Goal: Task Accomplishment & Management: Manage account settings

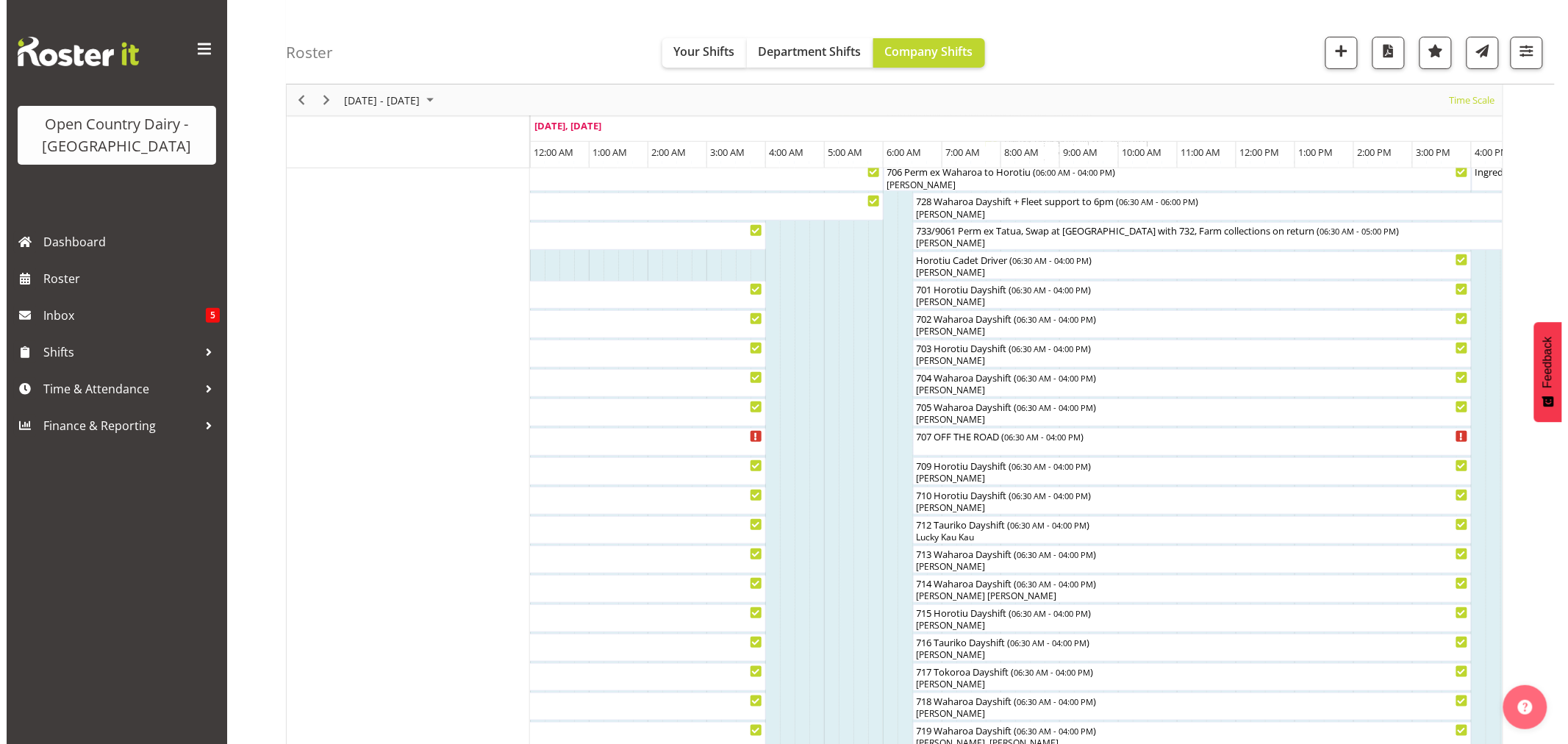
scroll to position [245, 0]
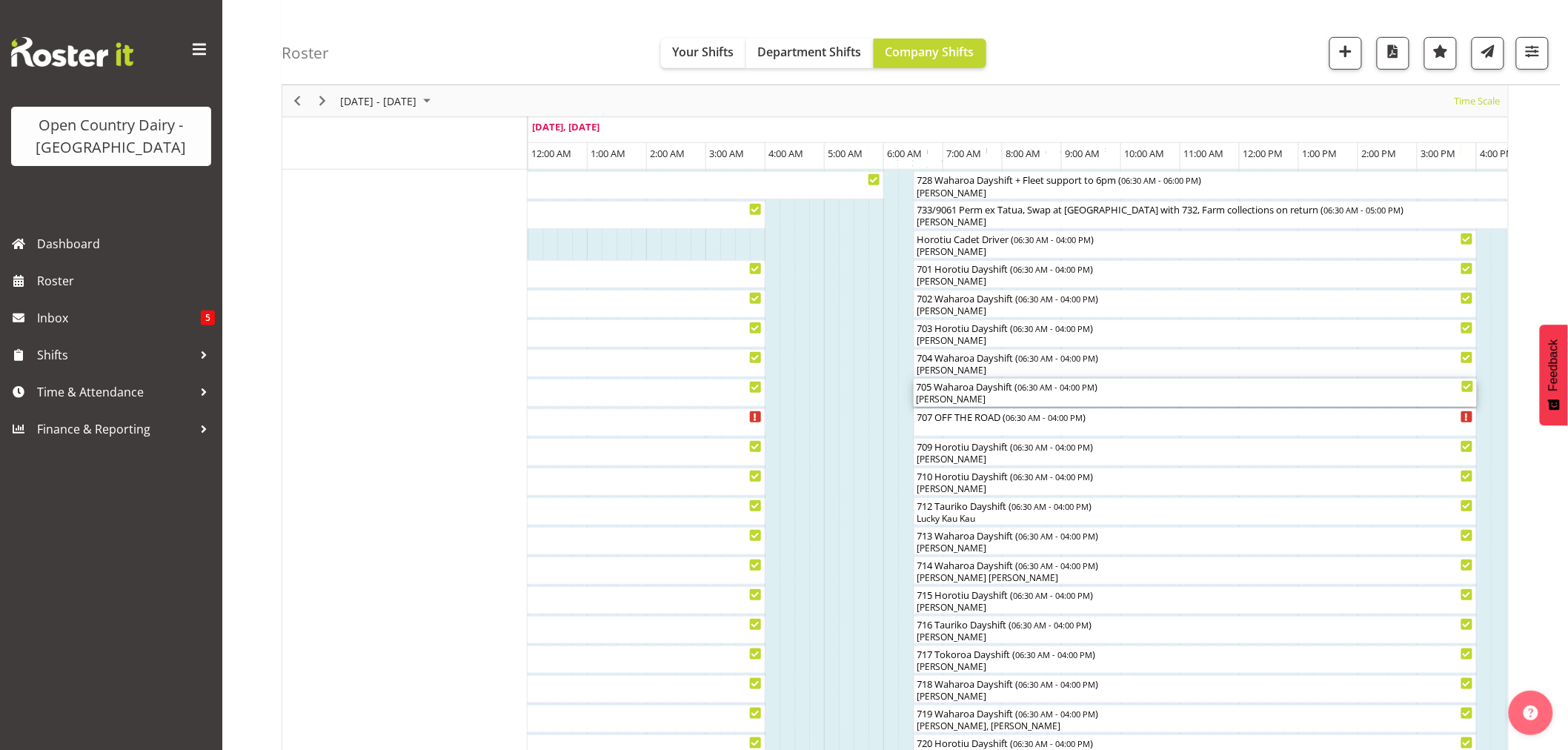
click at [988, 393] on div "705 Waharoa Dayshift ( 06:30 AM - 04:00 PM )" at bounding box center [1195, 386] width 558 height 15
click at [0, 0] on div at bounding box center [0, 0] width 0 height 0
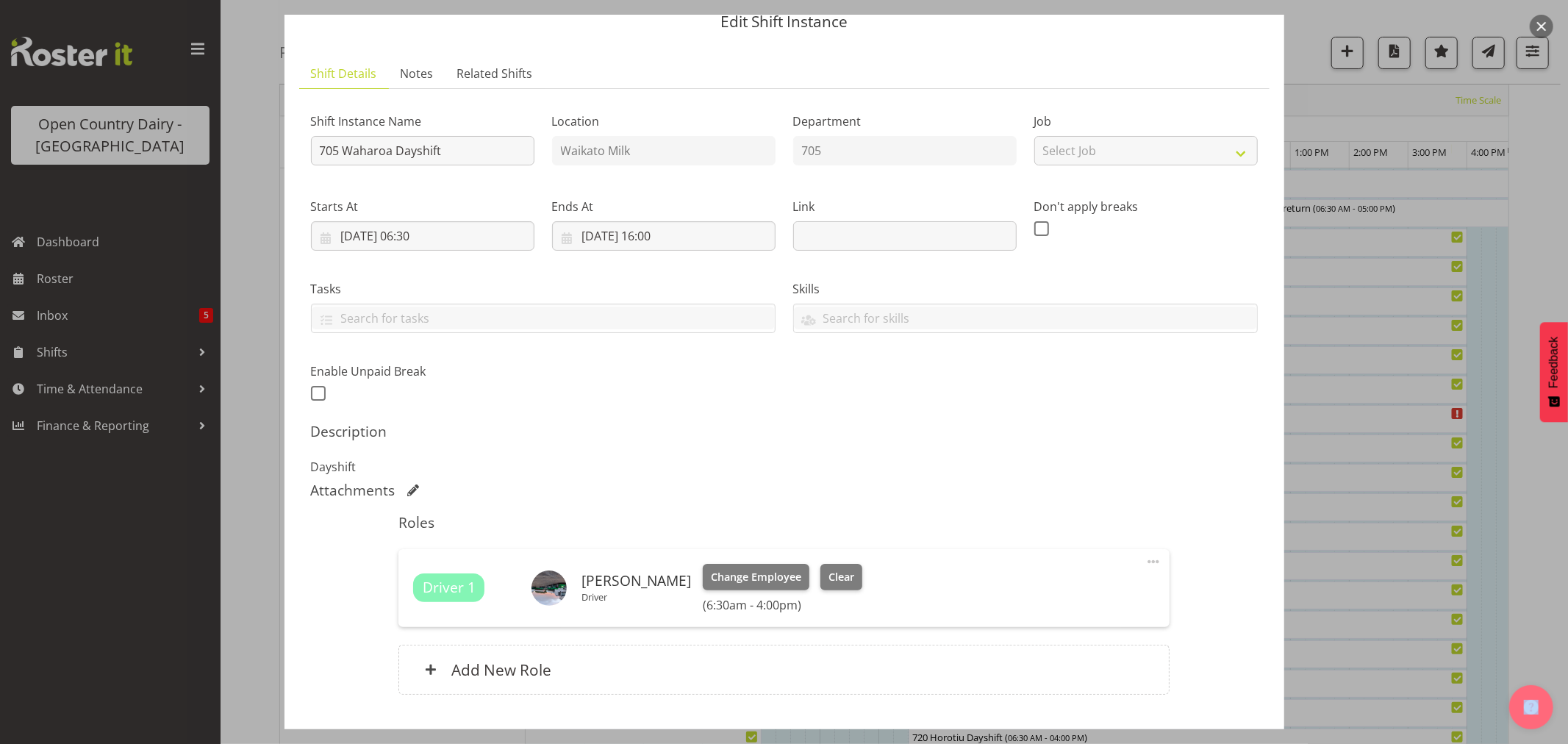
scroll to position [156, 0]
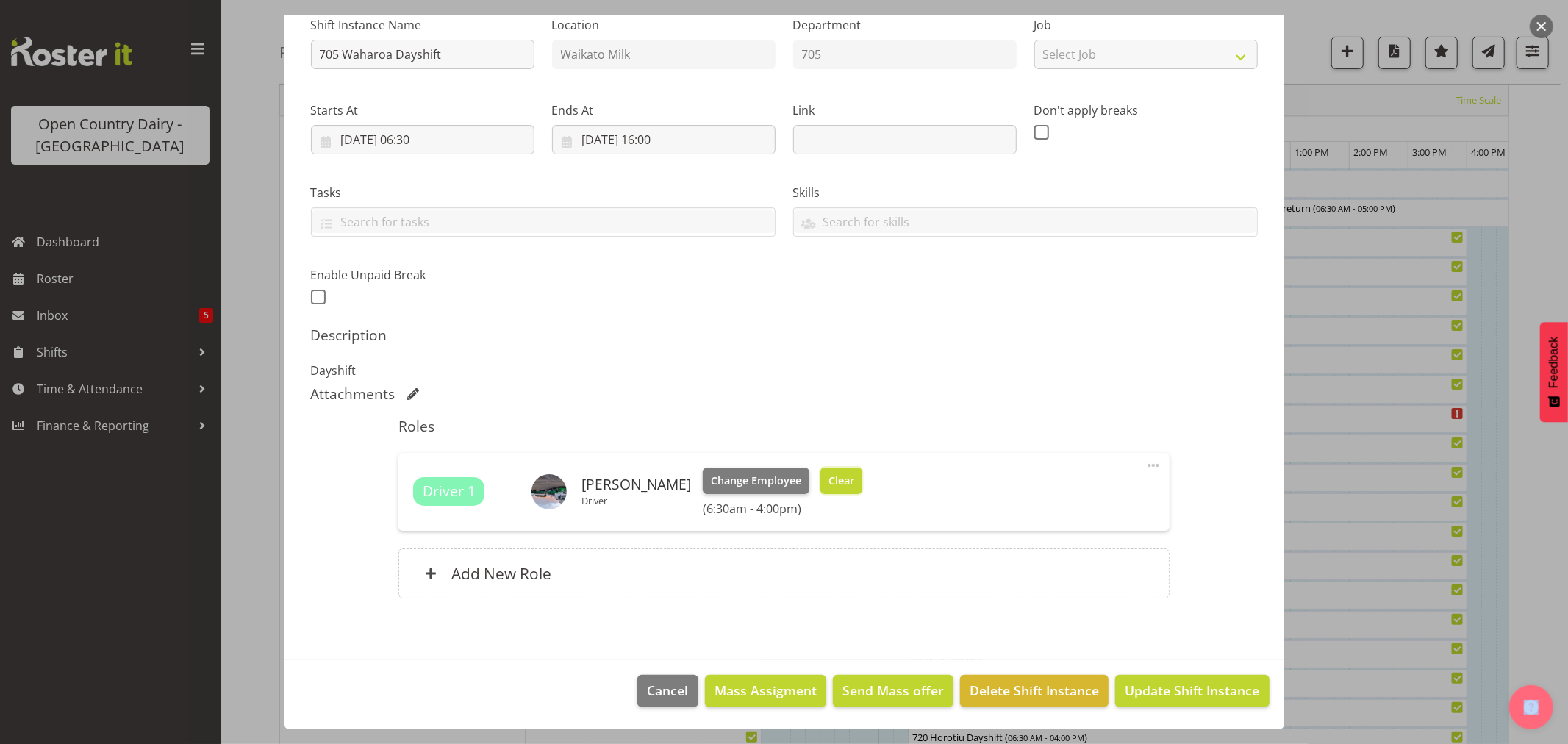
click at [828, 486] on span "Clear" at bounding box center [841, 480] width 26 height 16
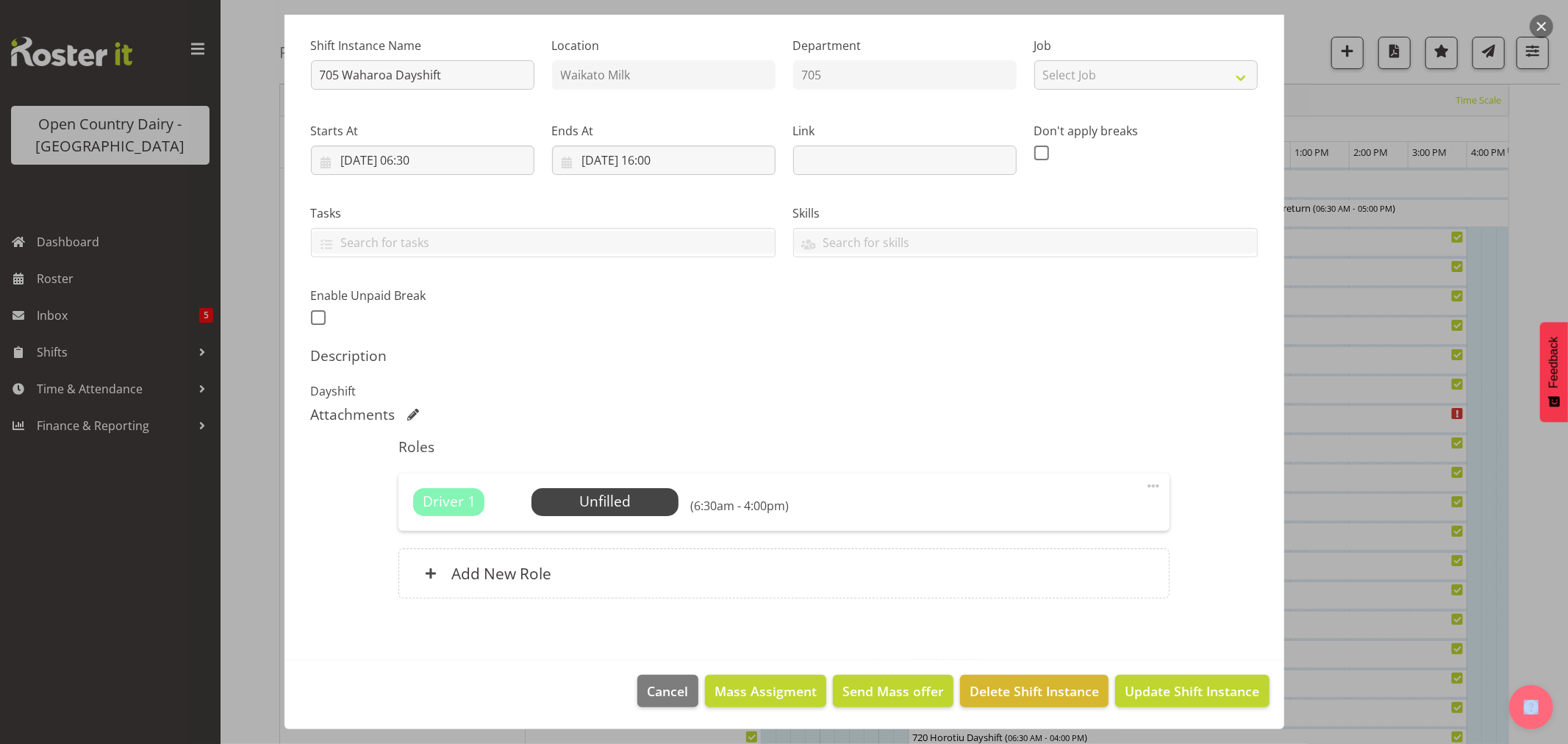
scroll to position [136, 0]
click at [1200, 690] on span "Update Shift Instance" at bounding box center [1192, 691] width 135 height 19
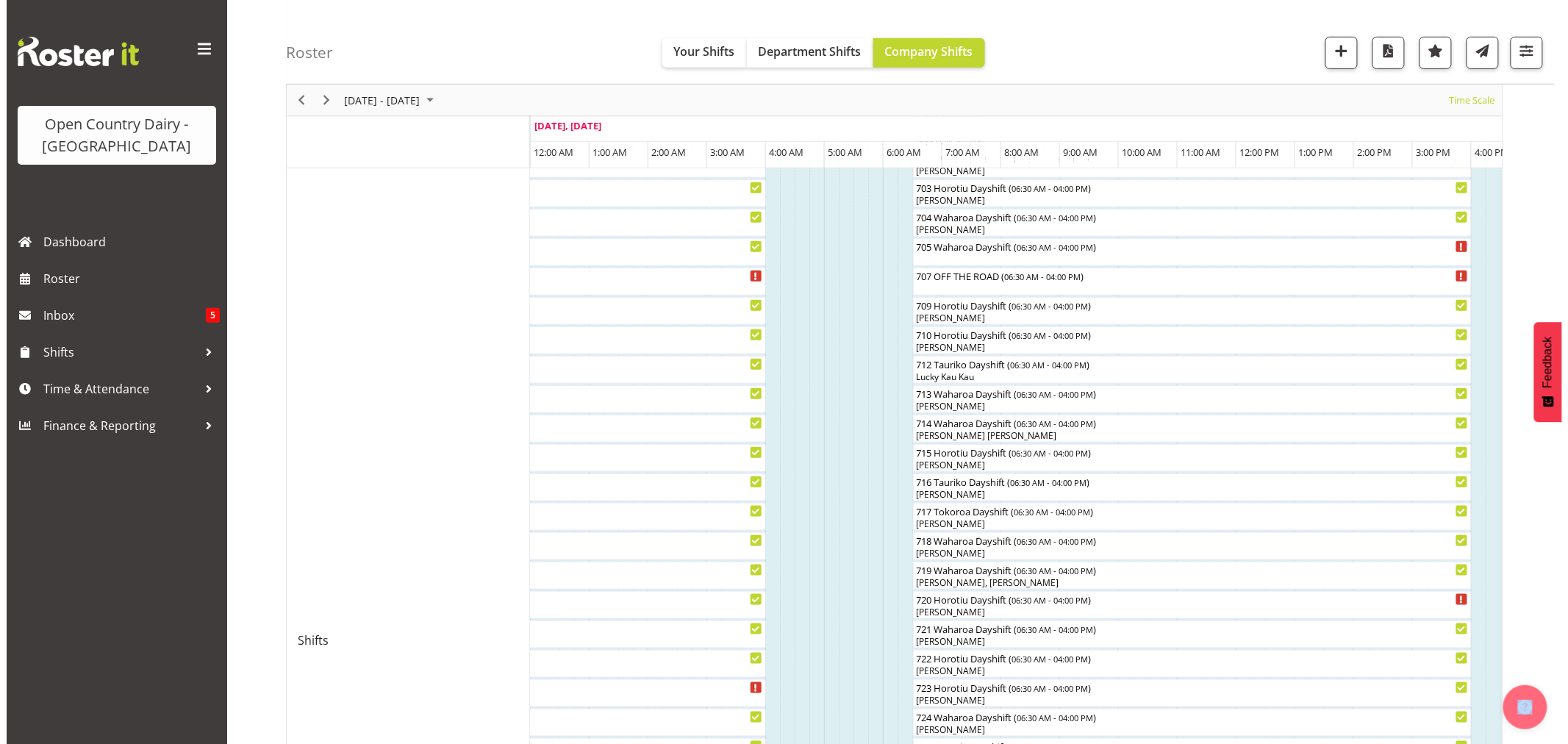
scroll to position [408, 0]
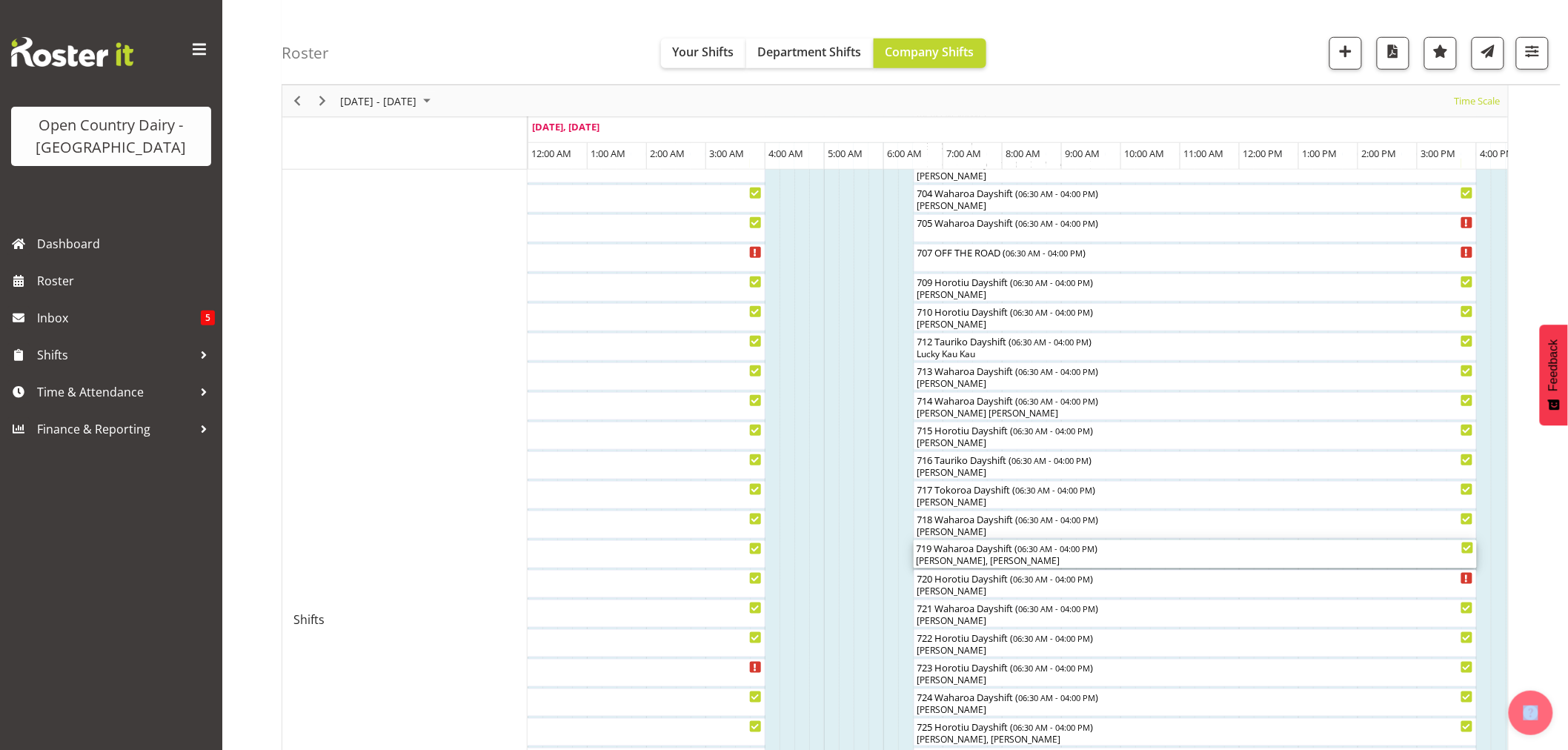
click at [957, 555] on div "[PERSON_NAME], [PERSON_NAME]" at bounding box center [1195, 561] width 558 height 13
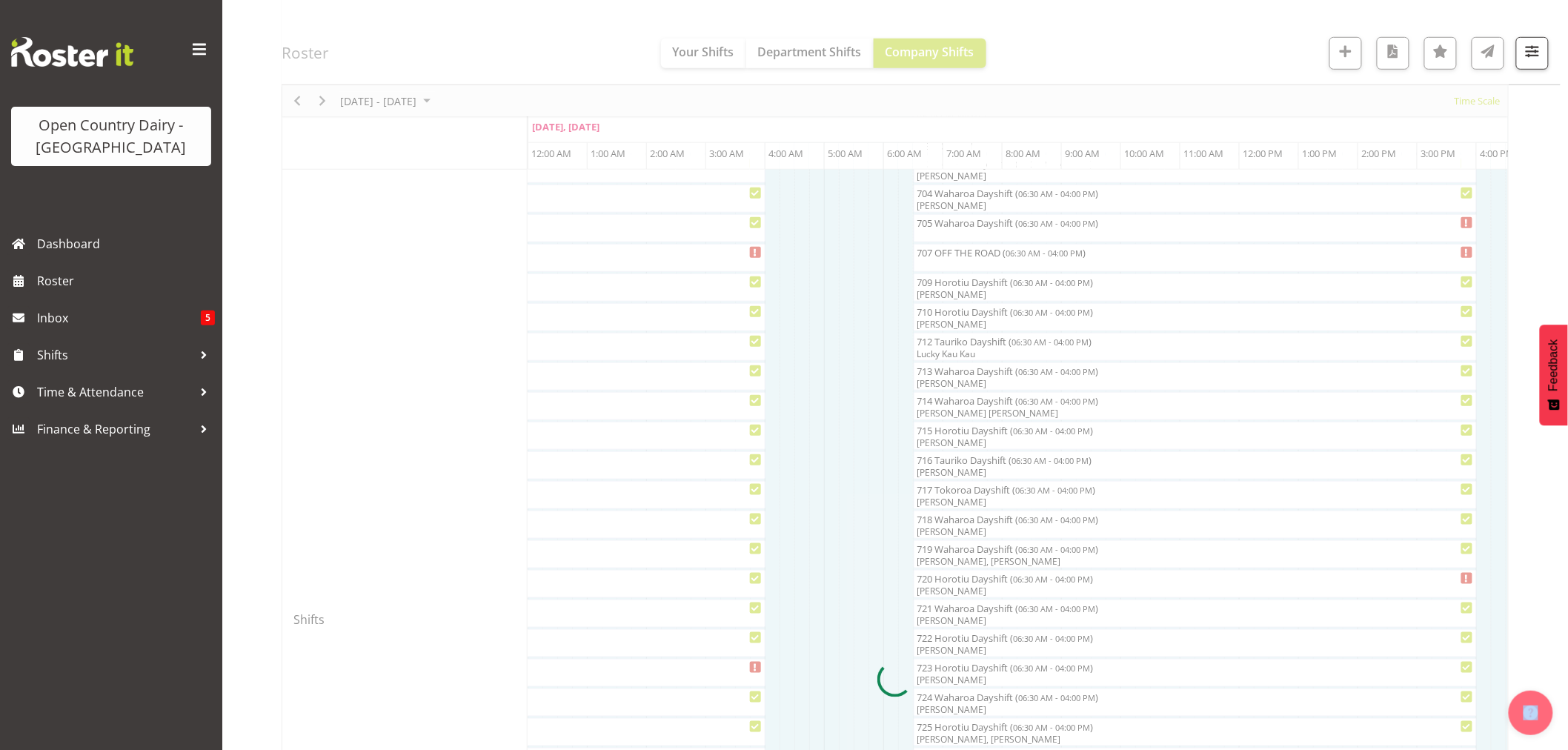
click at [957, 555] on div at bounding box center [896, 679] width 1228 height 1880
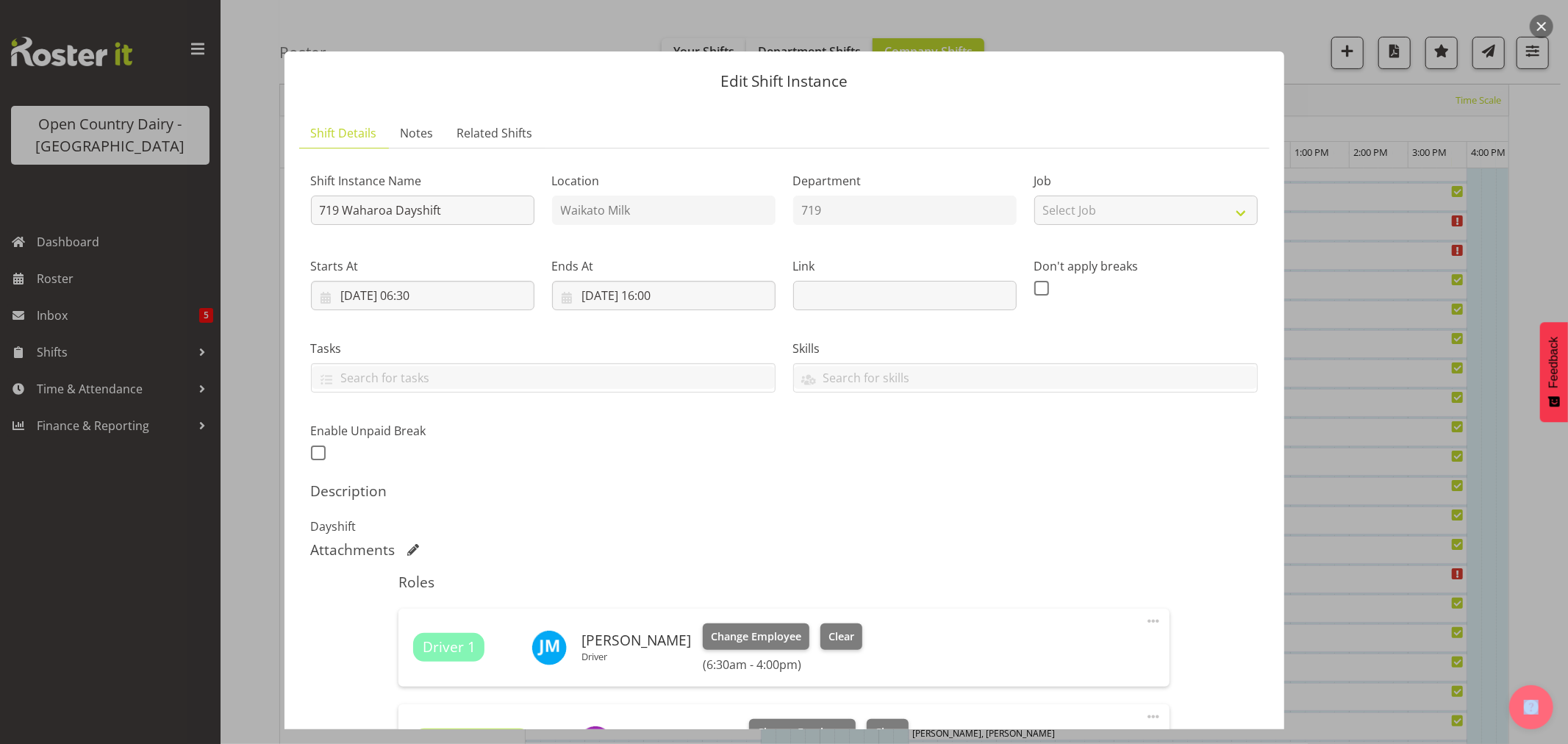
scroll to position [245, 0]
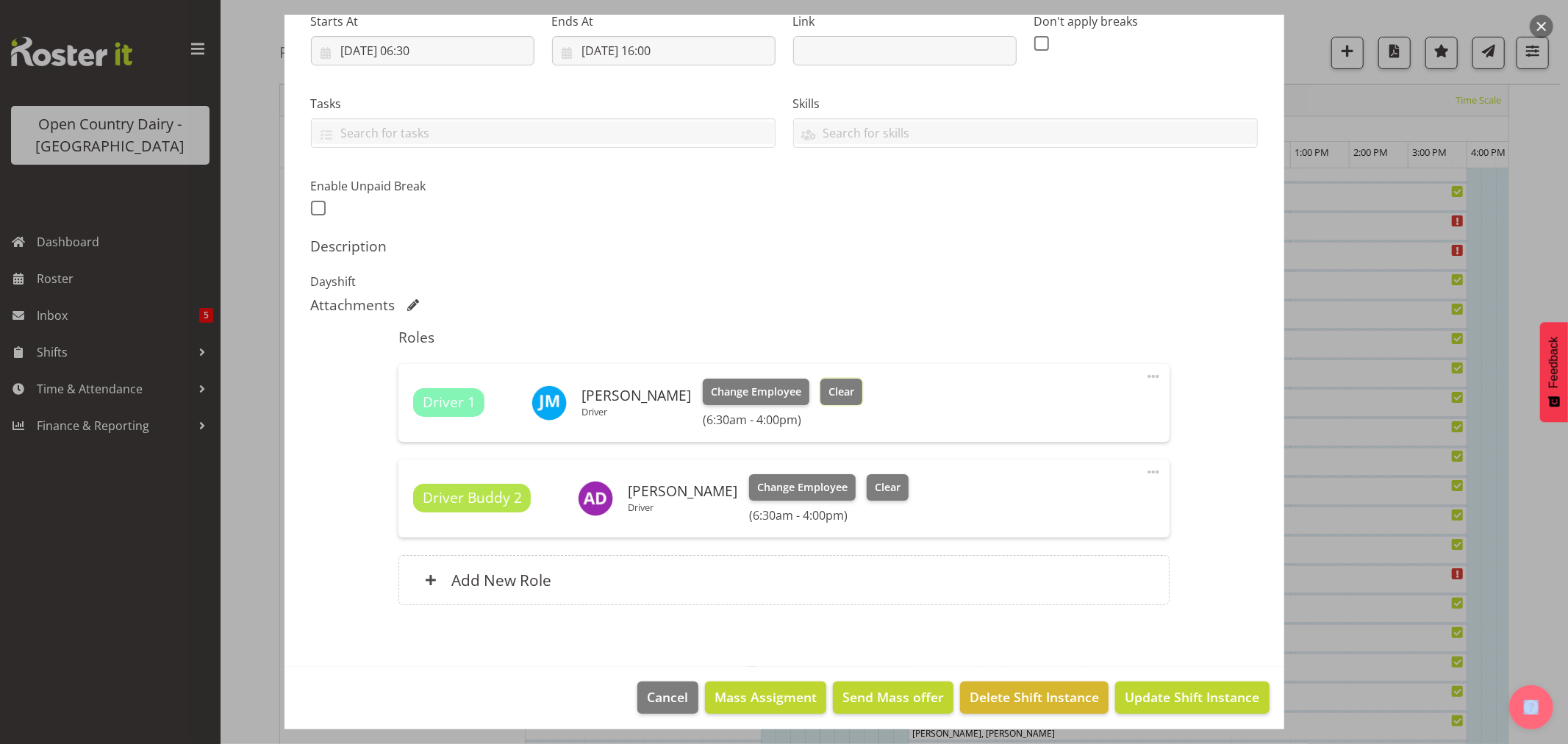
click at [829, 395] on span "Clear" at bounding box center [841, 392] width 26 height 16
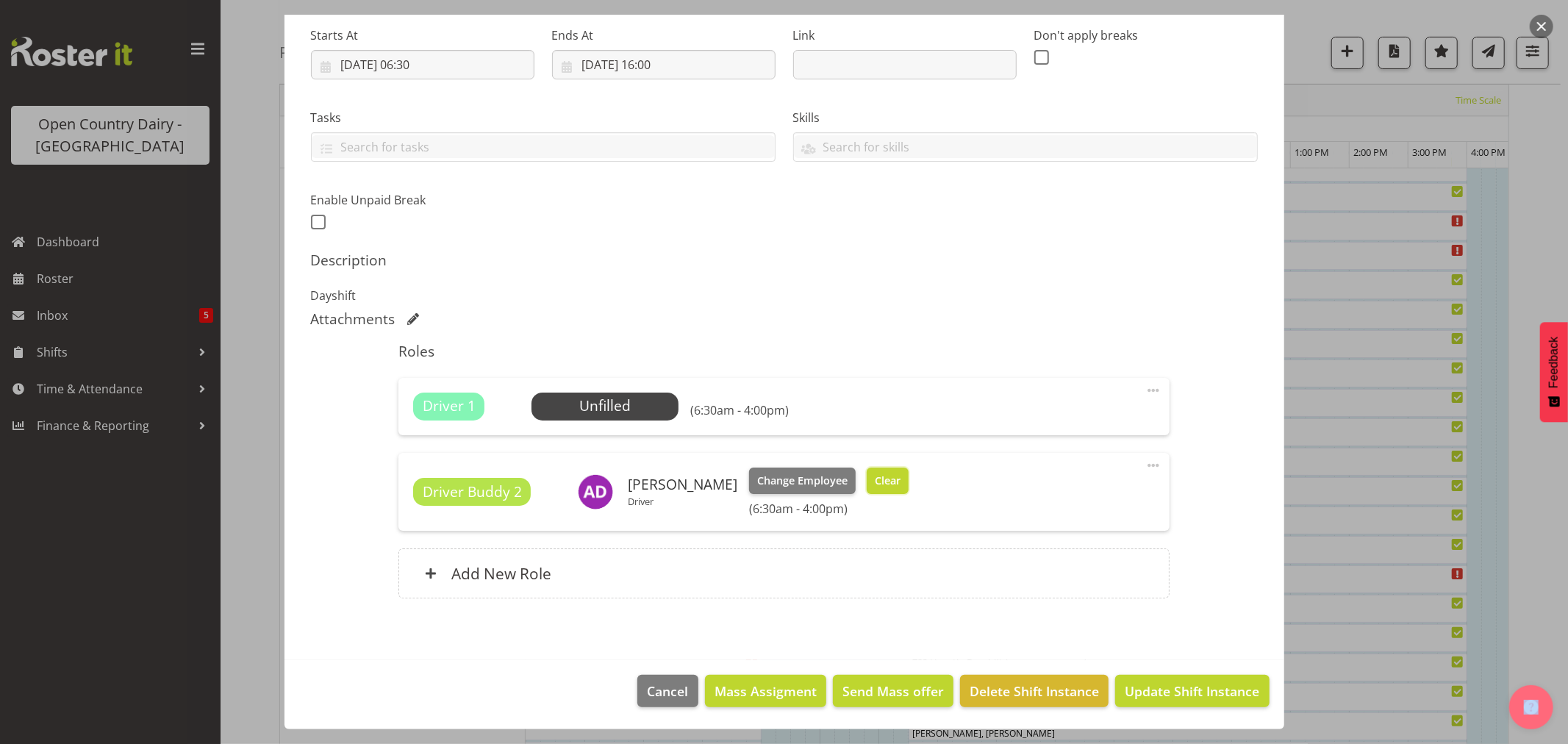
click at [908, 482] on button "Clear" at bounding box center [887, 481] width 42 height 27
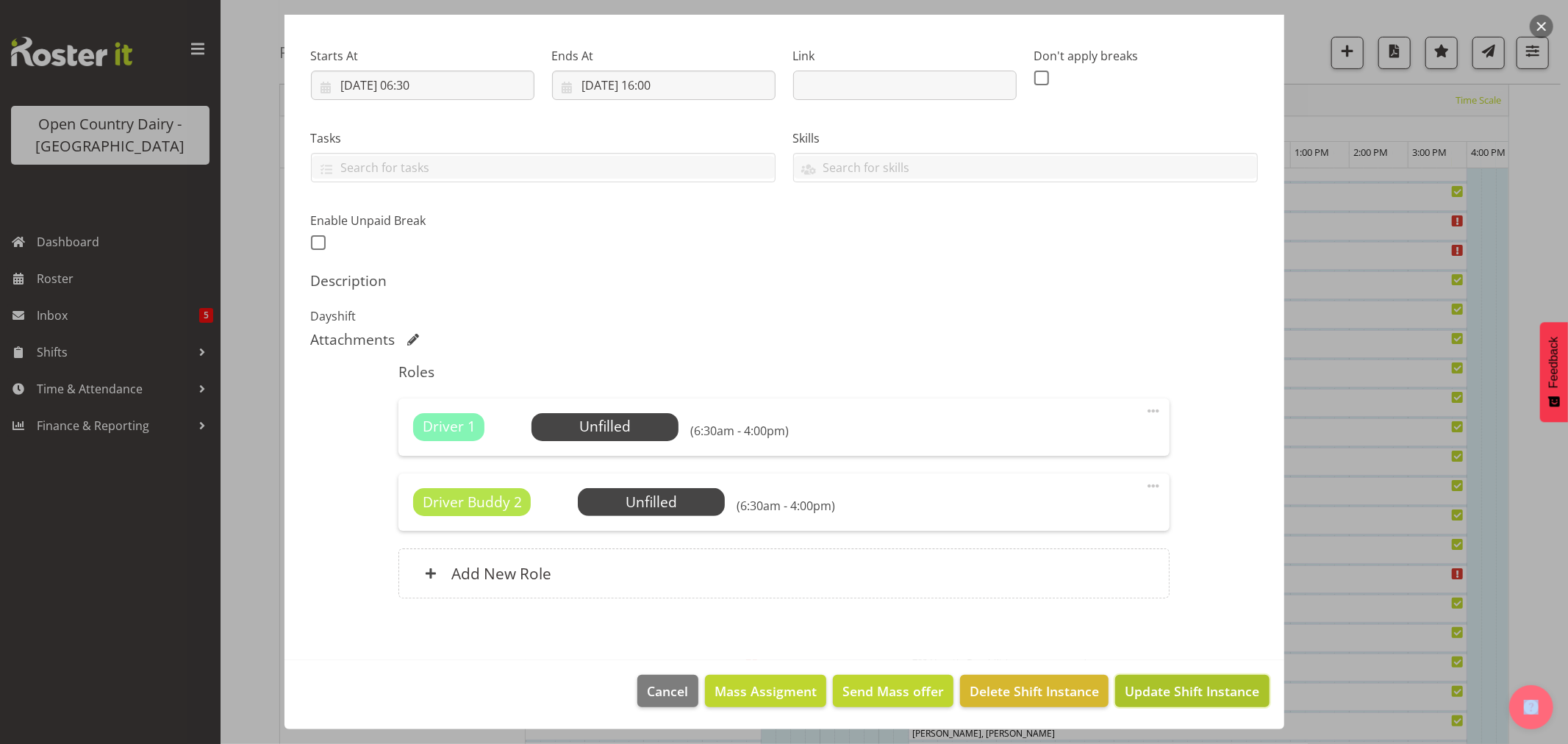
click at [1184, 697] on span "Update Shift Instance" at bounding box center [1192, 691] width 135 height 19
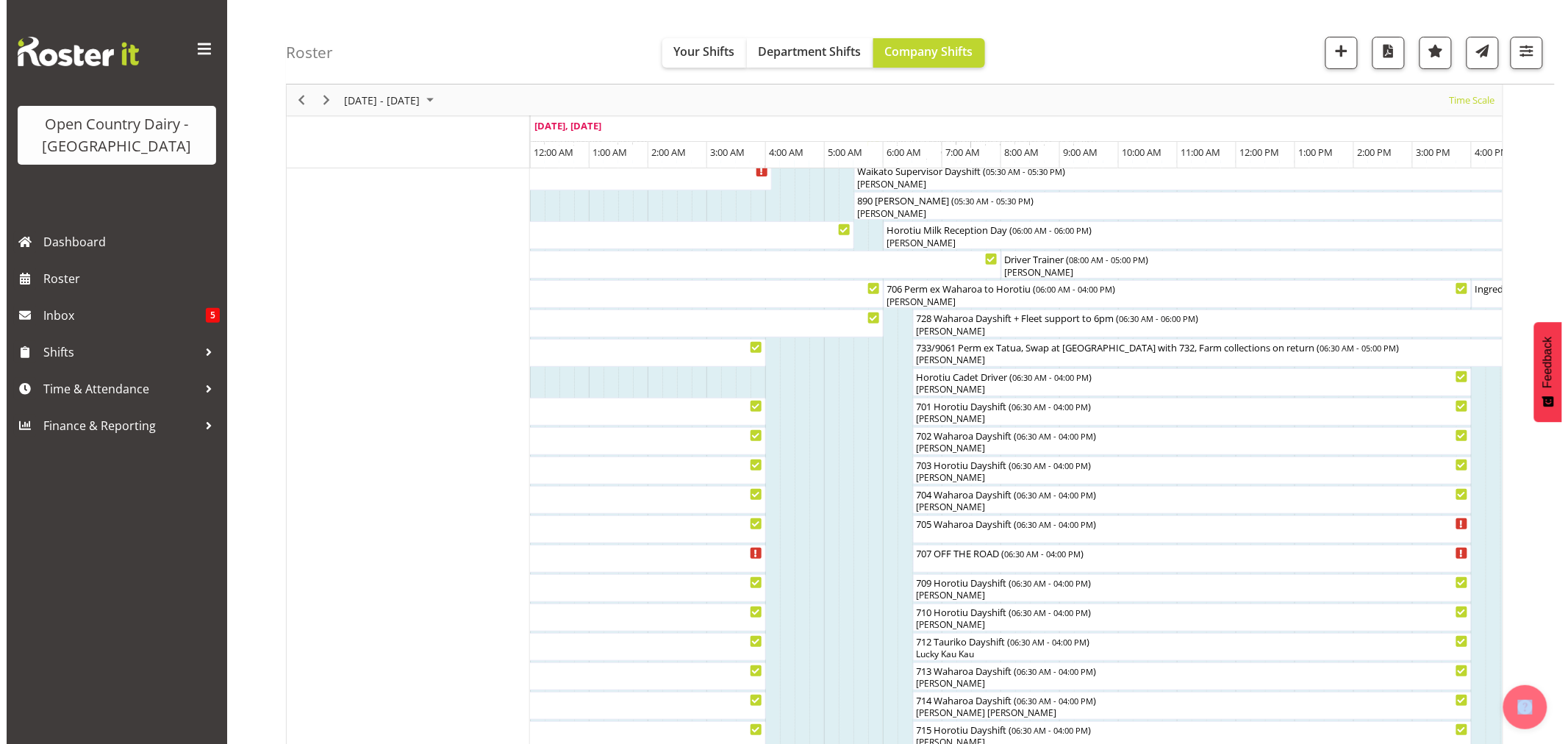
scroll to position [82, 0]
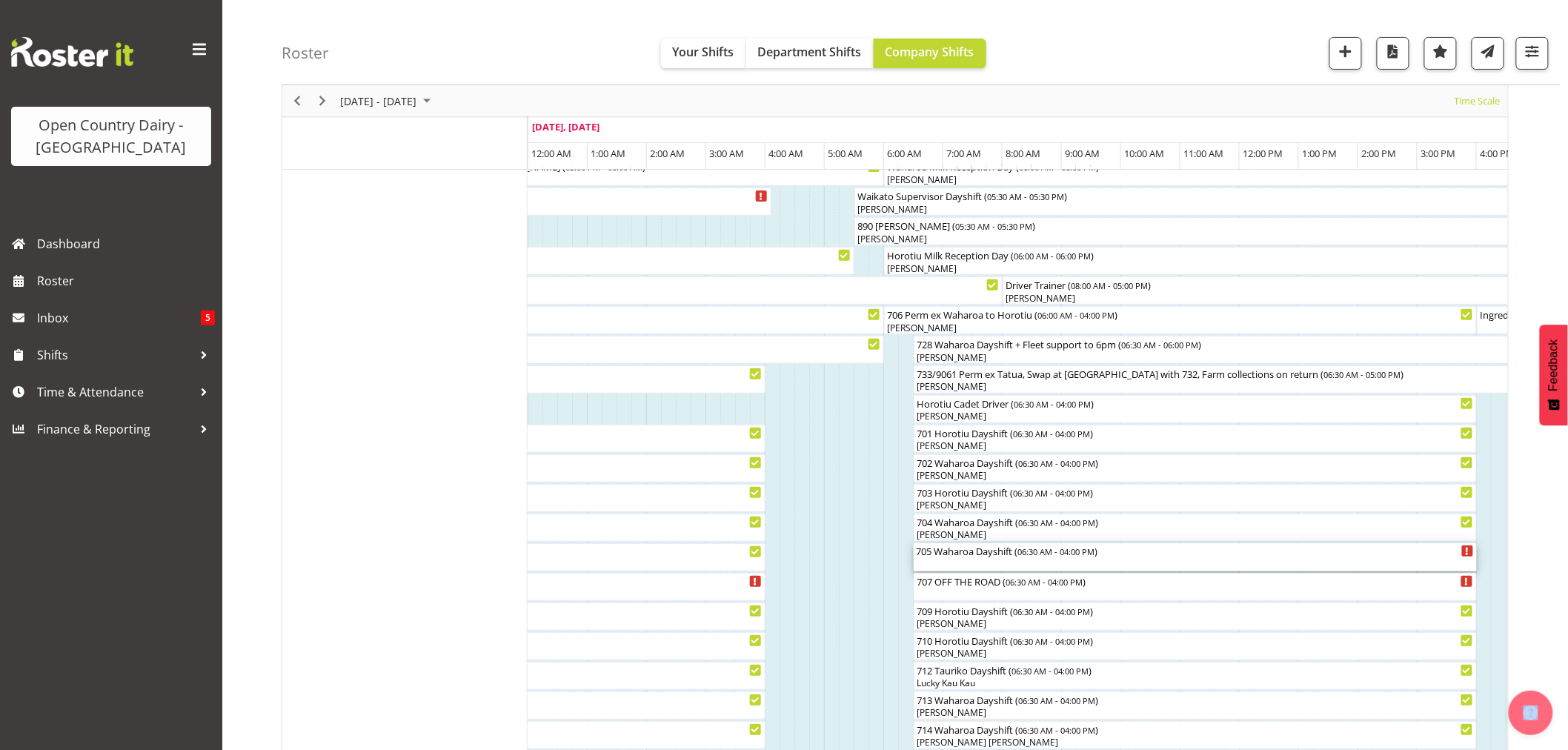
click at [964, 553] on div "705 Waharoa Dayshift ( 06:30 AM - 04:00 PM )" at bounding box center [1195, 550] width 558 height 15
click at [0, 0] on div at bounding box center [0, 0] width 0 height 0
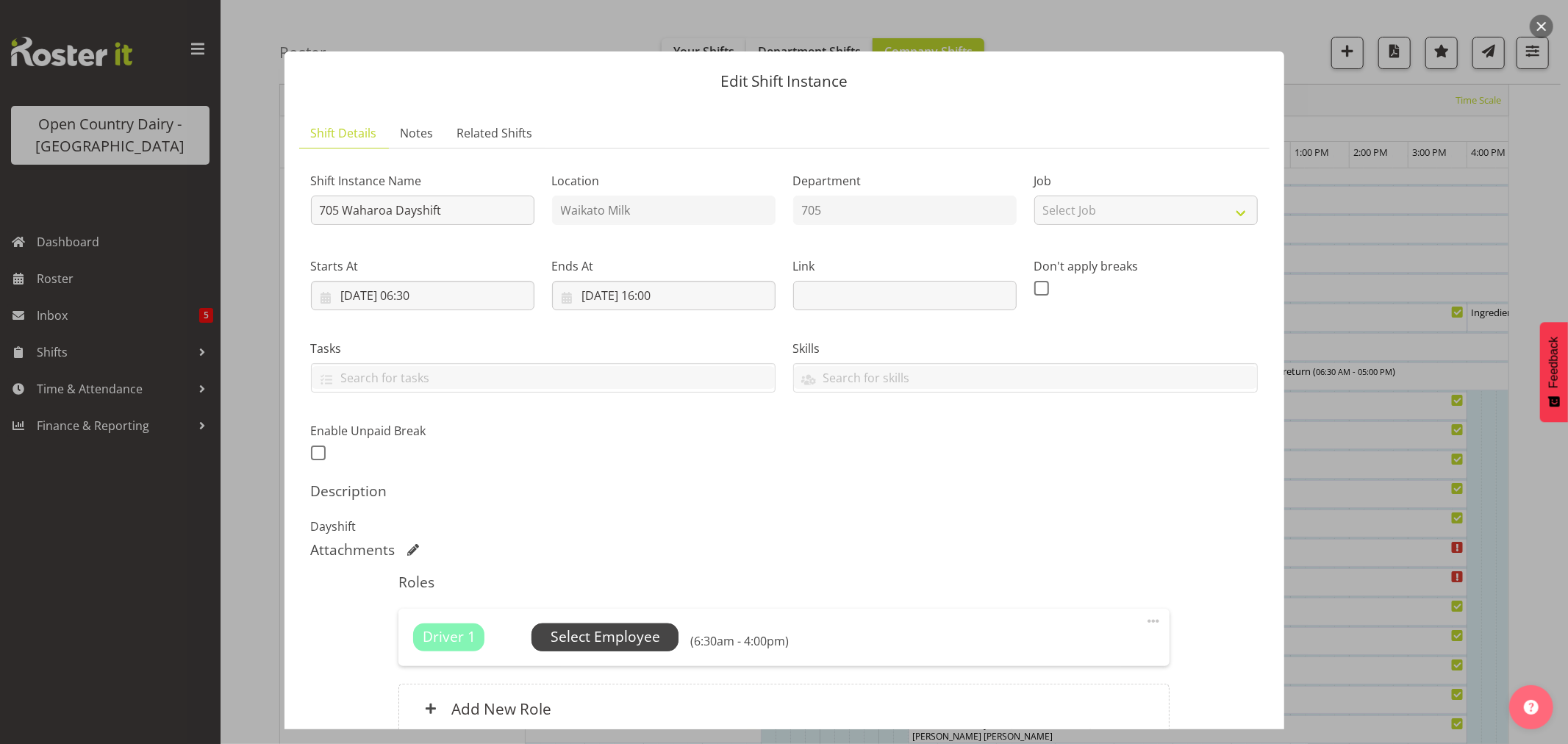
click at [626, 635] on span "Select Employee" at bounding box center [606, 637] width 110 height 21
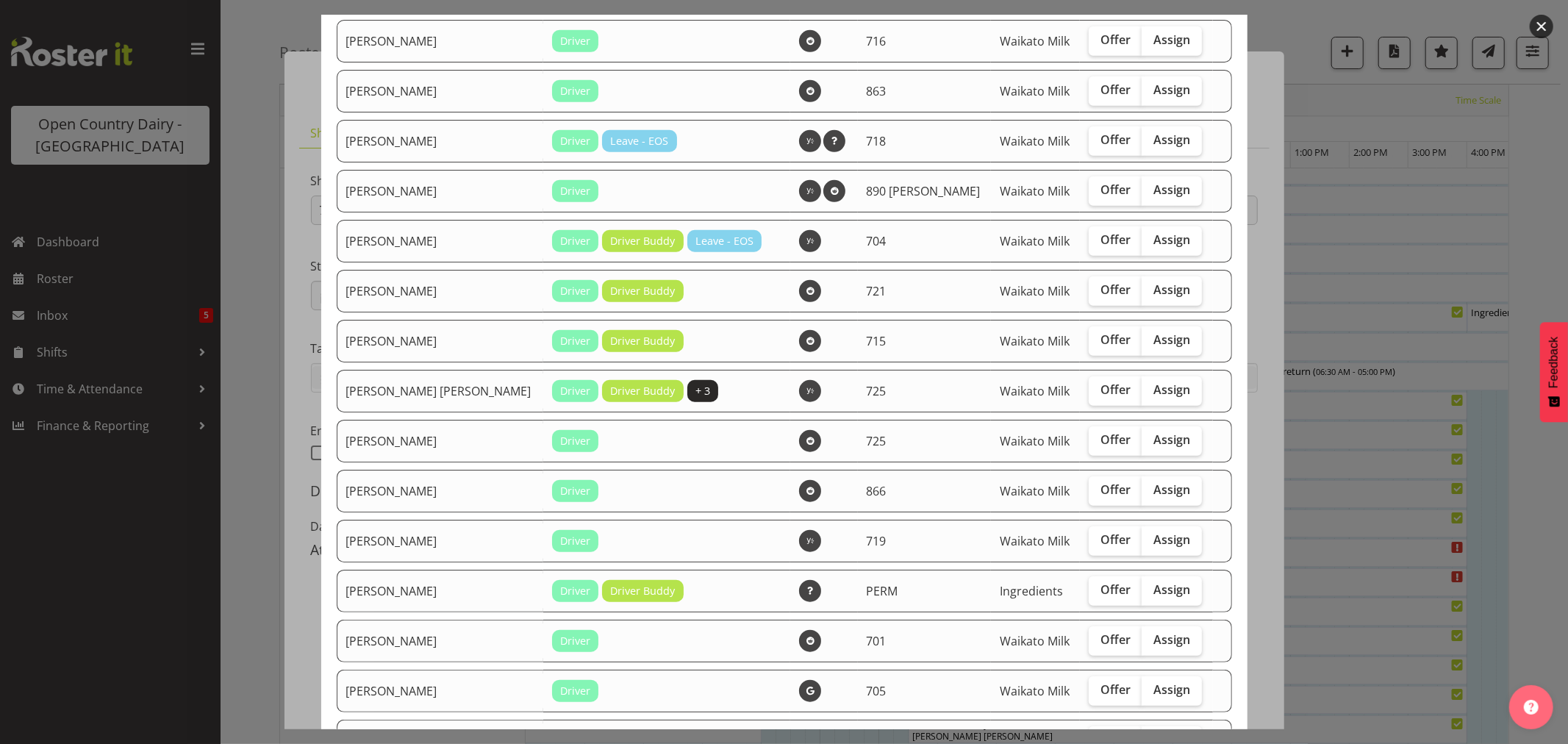
scroll to position [817, 0]
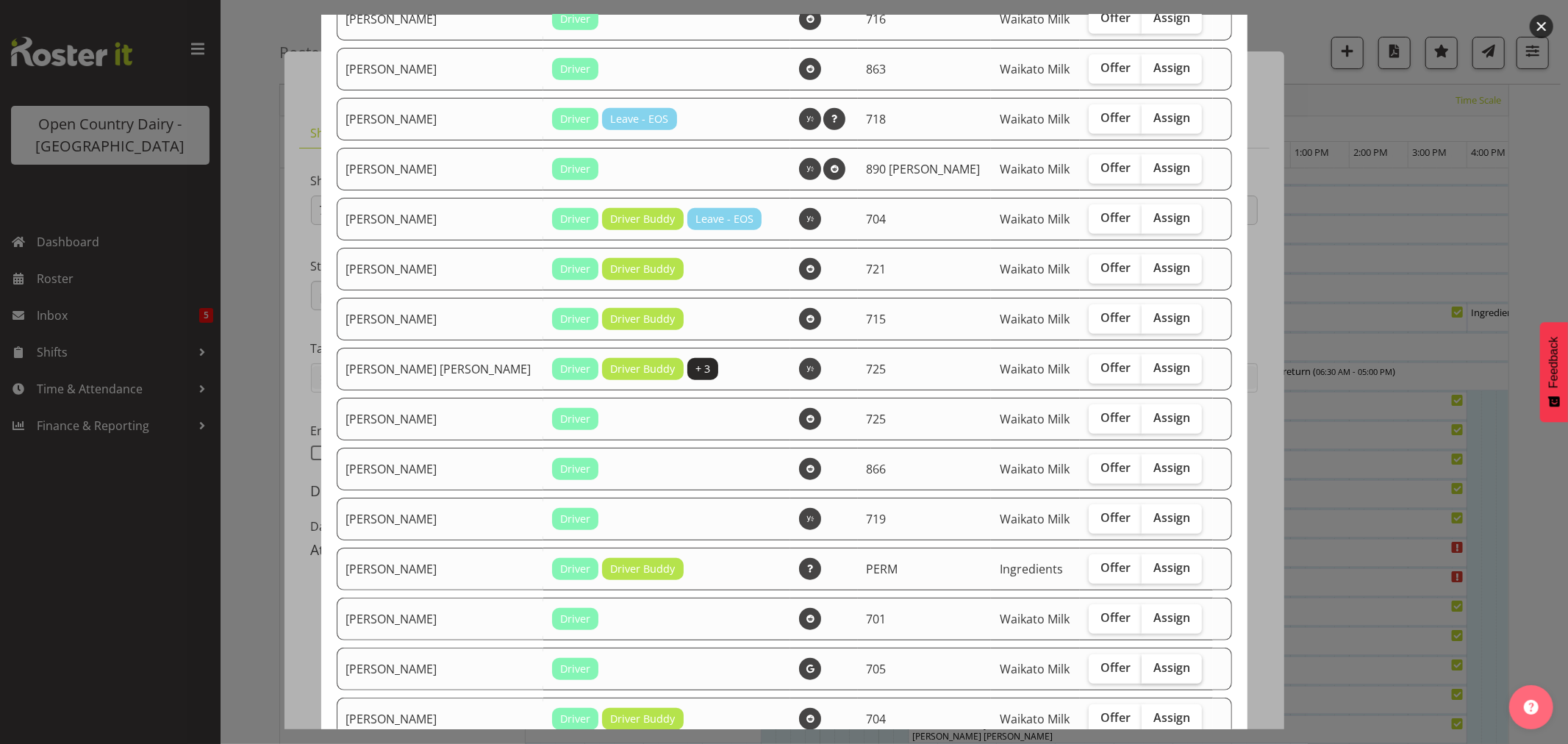
click at [1154, 675] on span "Assign" at bounding box center [1172, 667] width 37 height 14
click at [1151, 673] on input "Assign" at bounding box center [1146, 668] width 10 height 10
checkbox input "true"
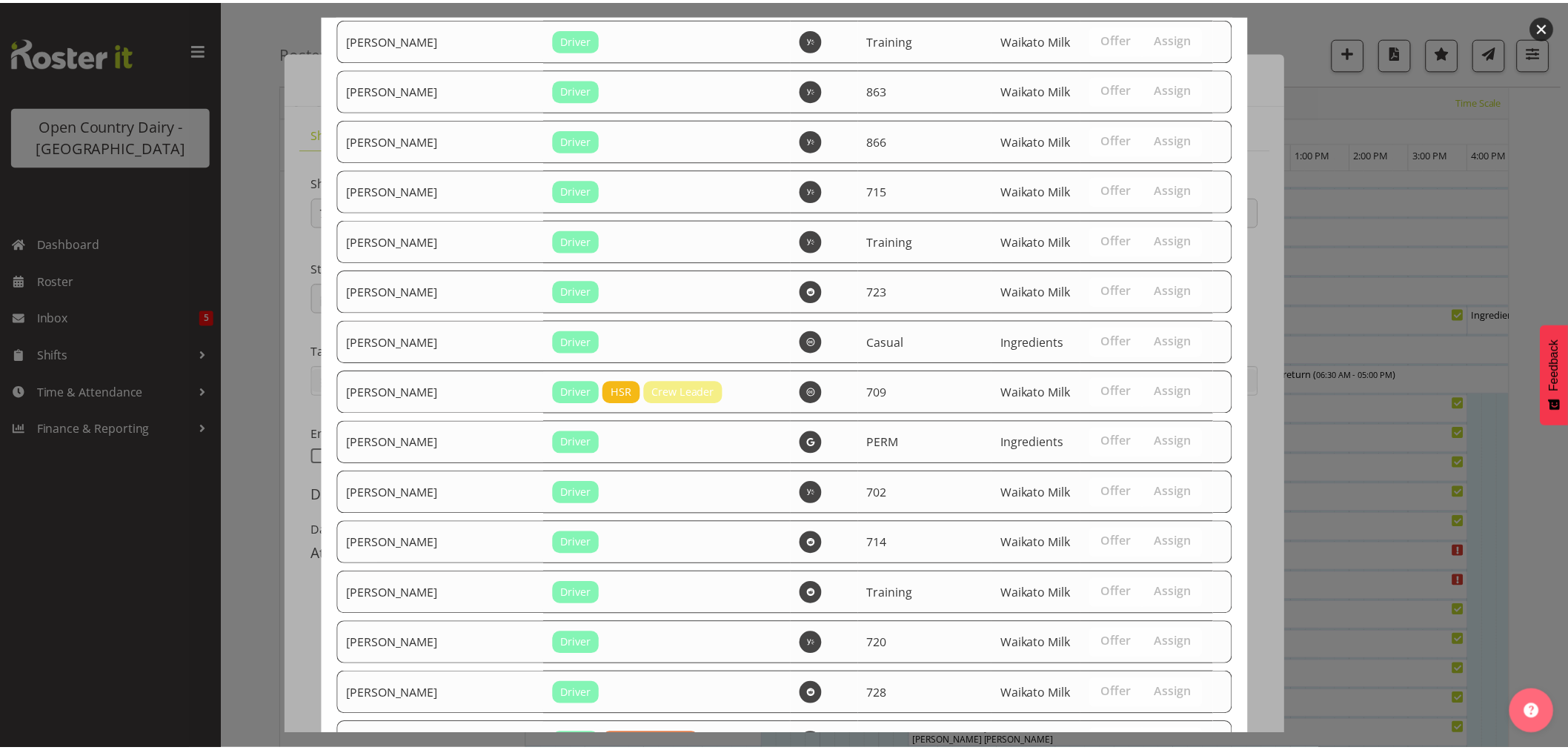
scroll to position [2061, 0]
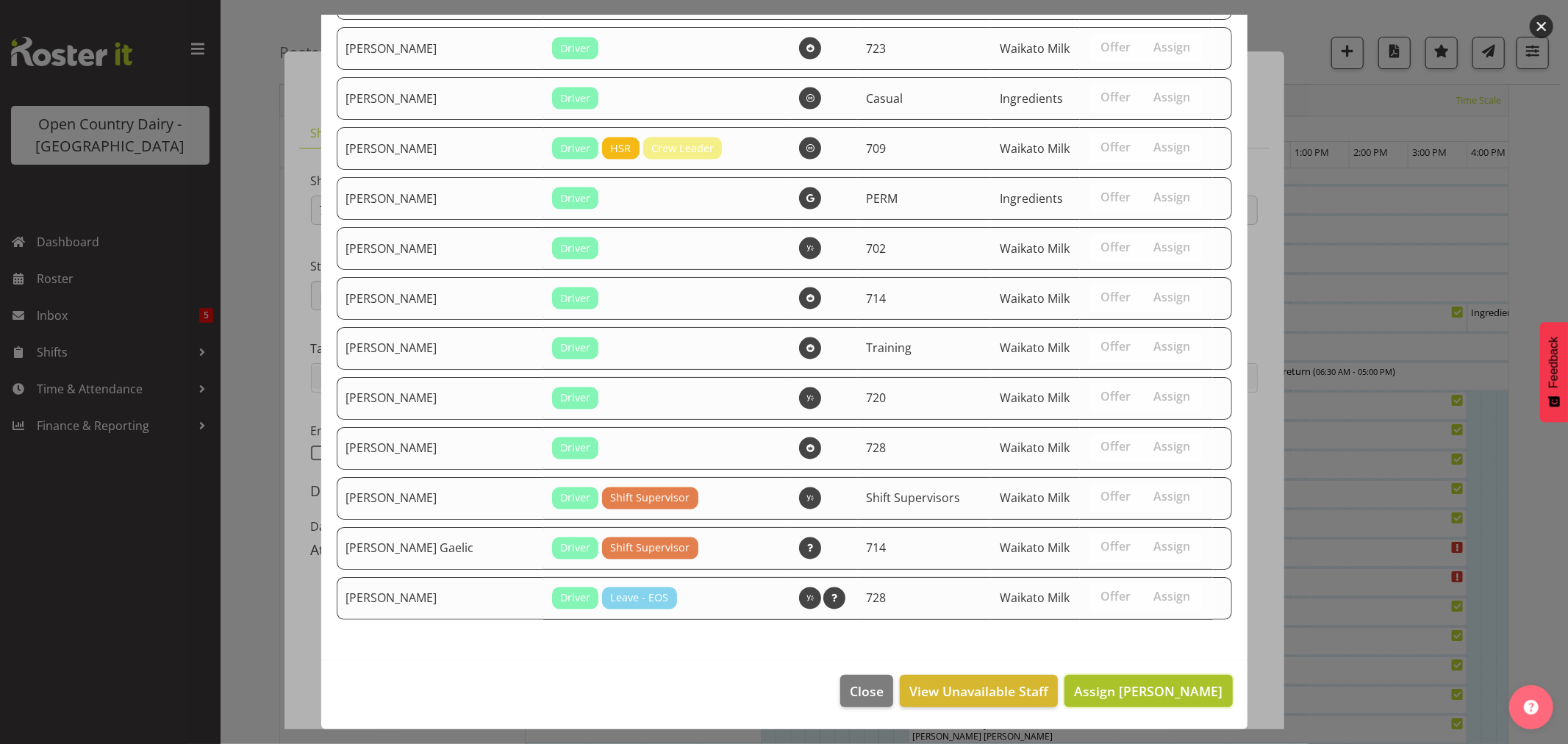
click at [1166, 689] on span "Assign [PERSON_NAME]" at bounding box center [1148, 691] width 149 height 18
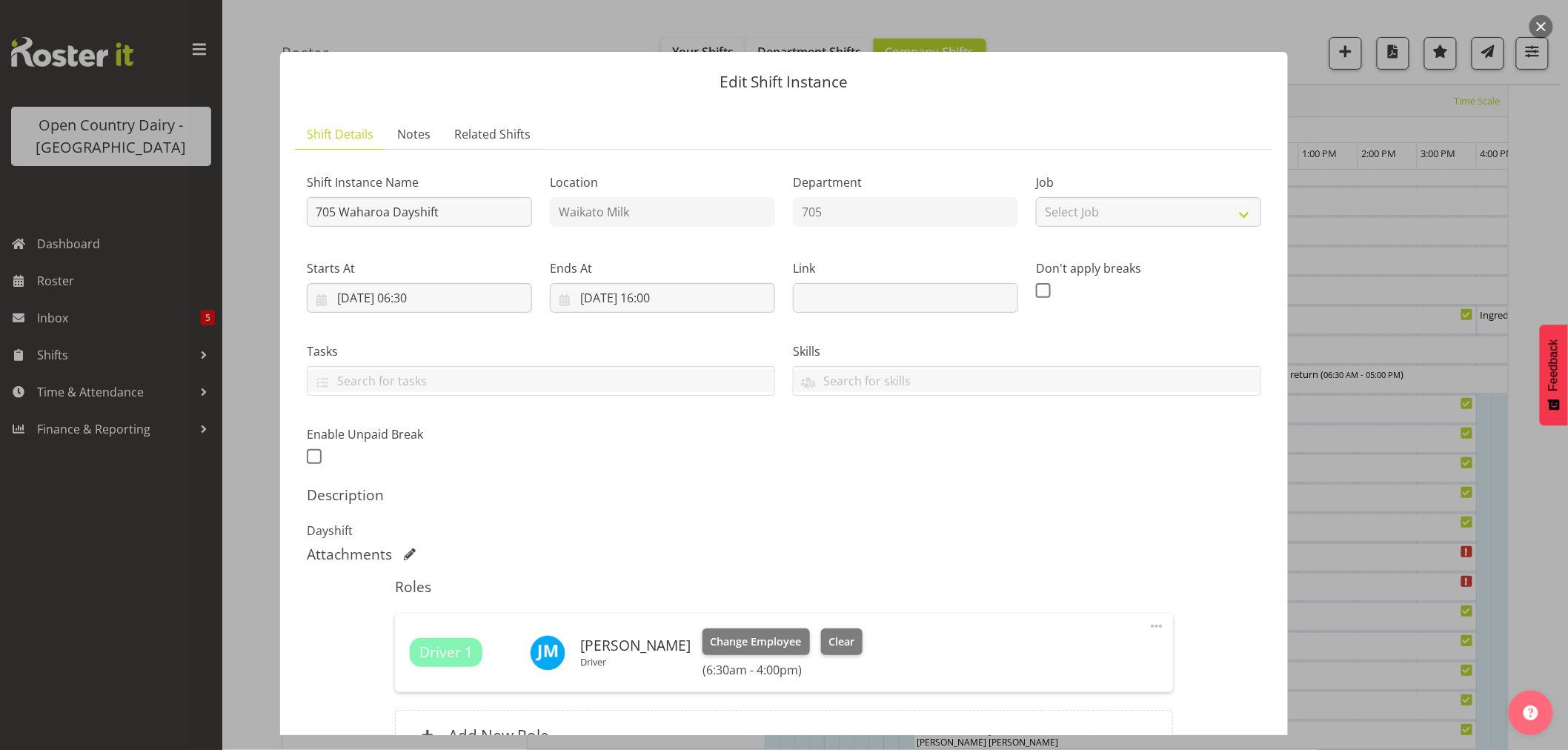
scroll to position [158, 0]
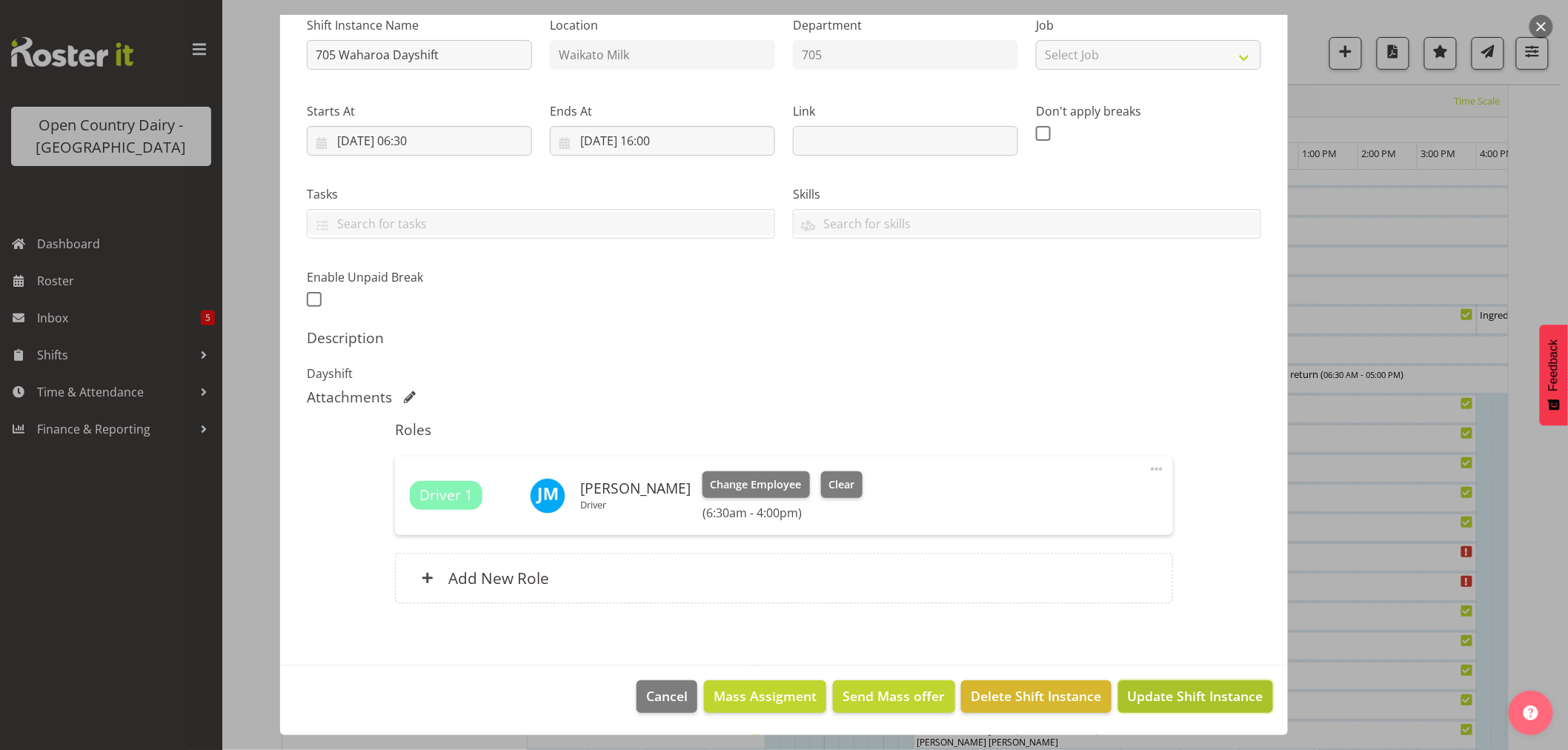
click at [1181, 699] on span "Update Shift Instance" at bounding box center [1195, 695] width 136 height 19
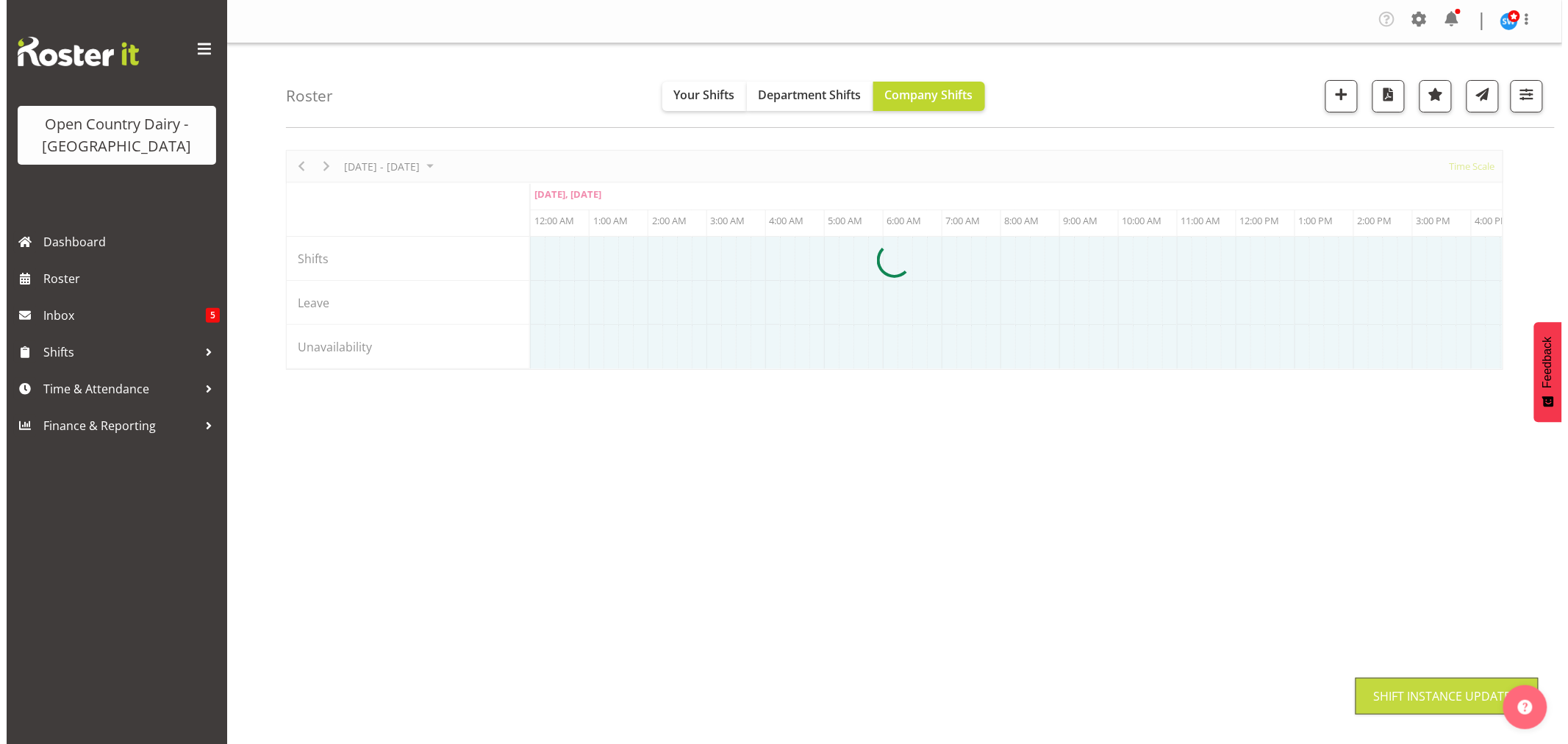
scroll to position [0, 0]
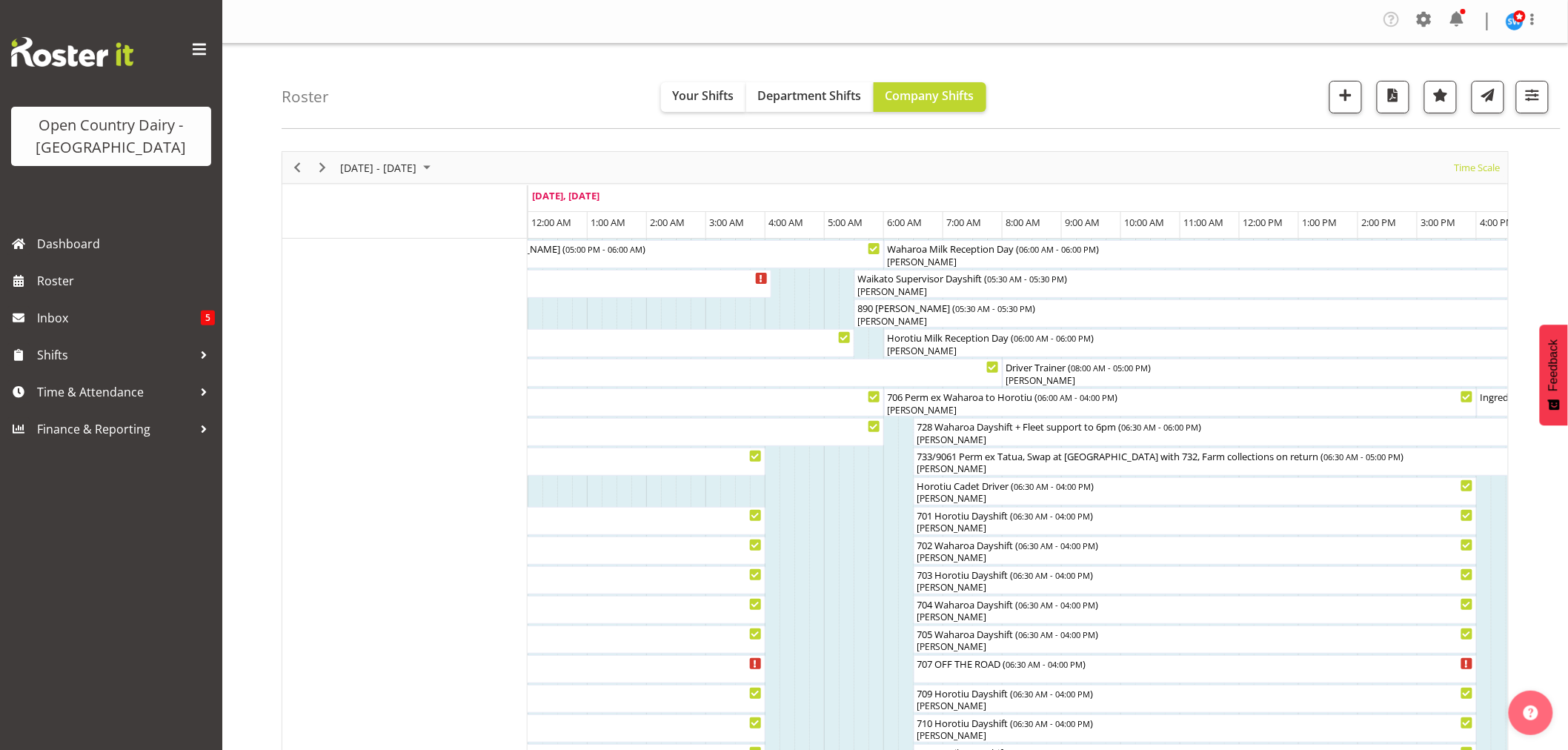
click at [0, 0] on div at bounding box center [0, 0] width 0 height 0
click at [965, 642] on div "[PERSON_NAME]" at bounding box center [1195, 646] width 558 height 13
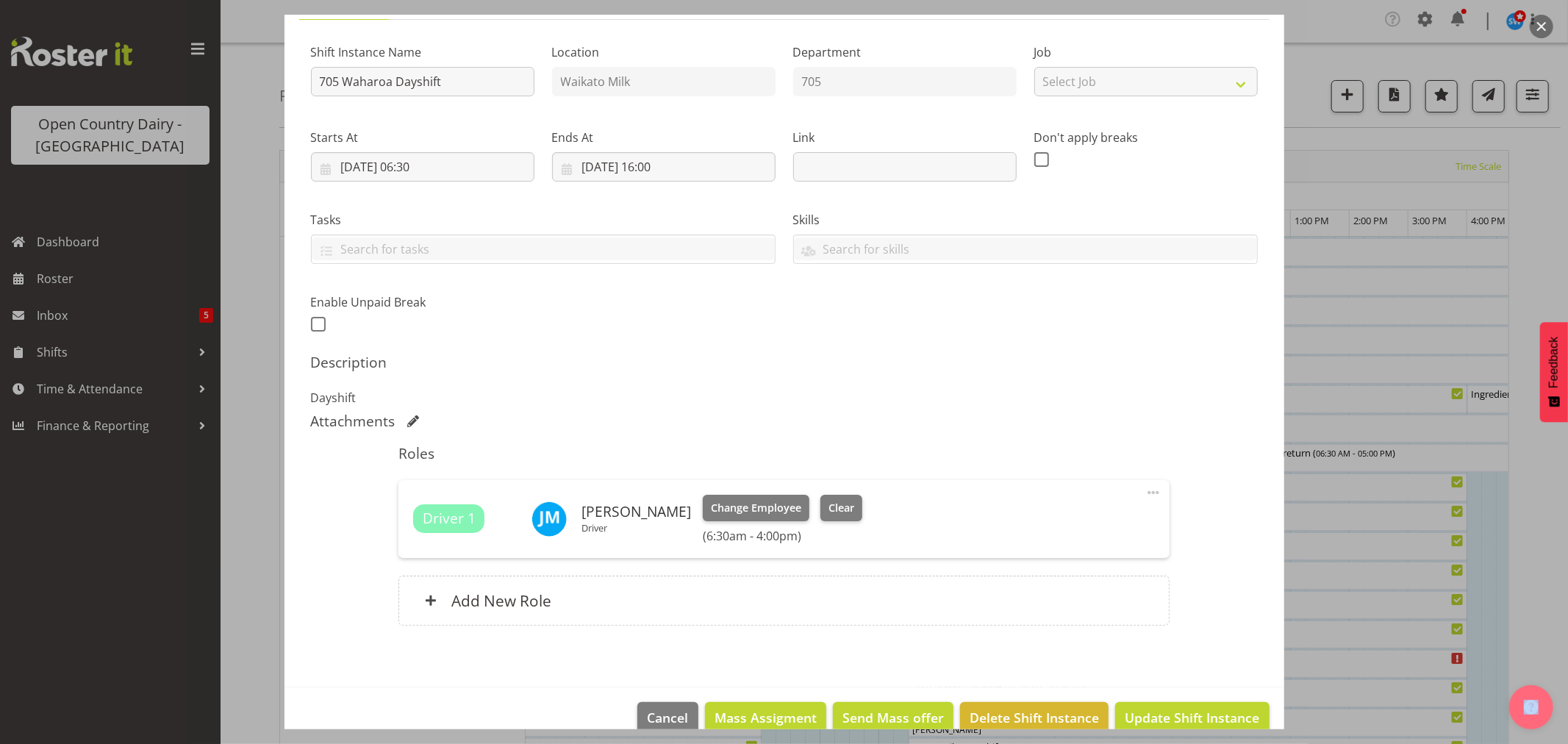
scroll to position [156, 0]
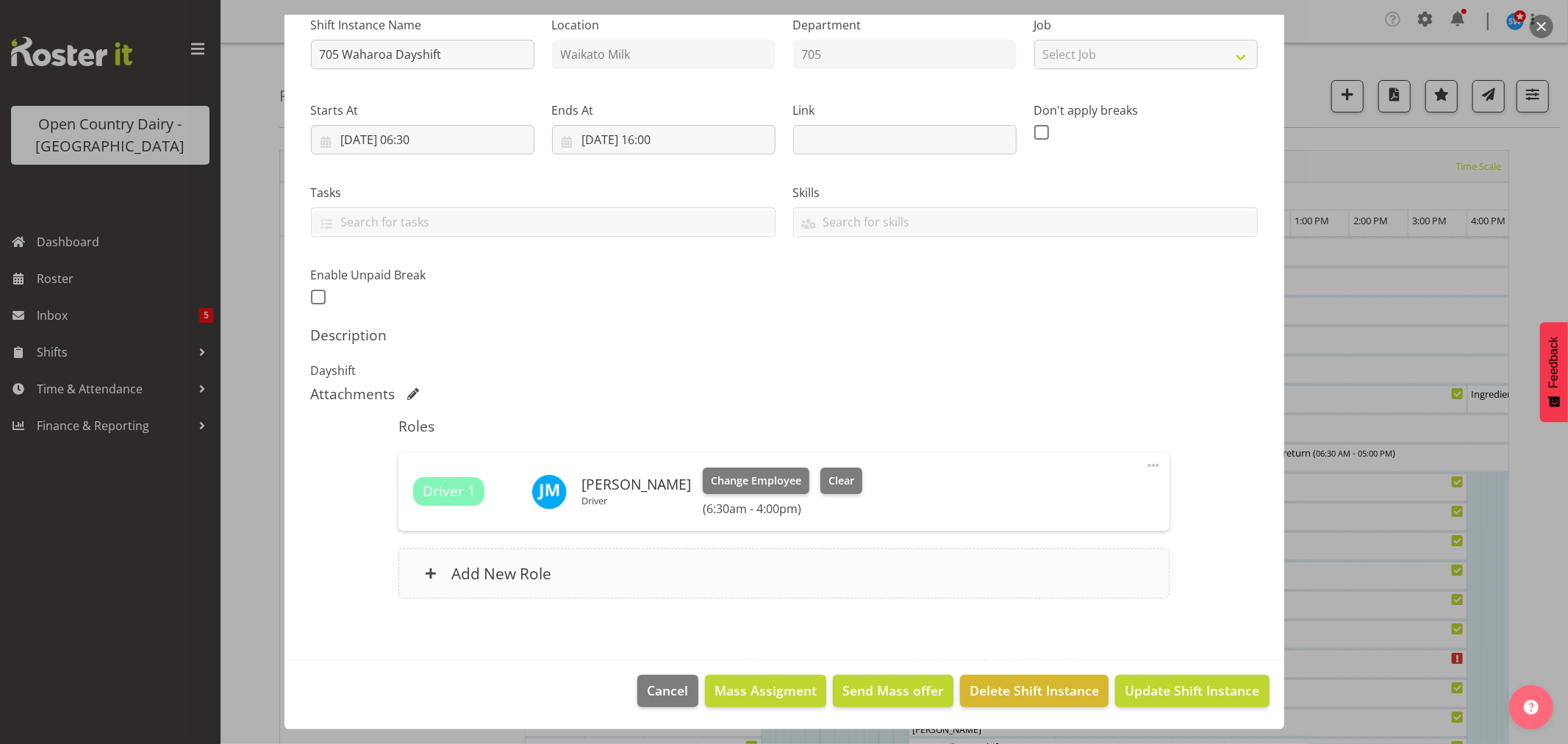
click at [460, 574] on h6 "Add New Role" at bounding box center [501, 573] width 100 height 19
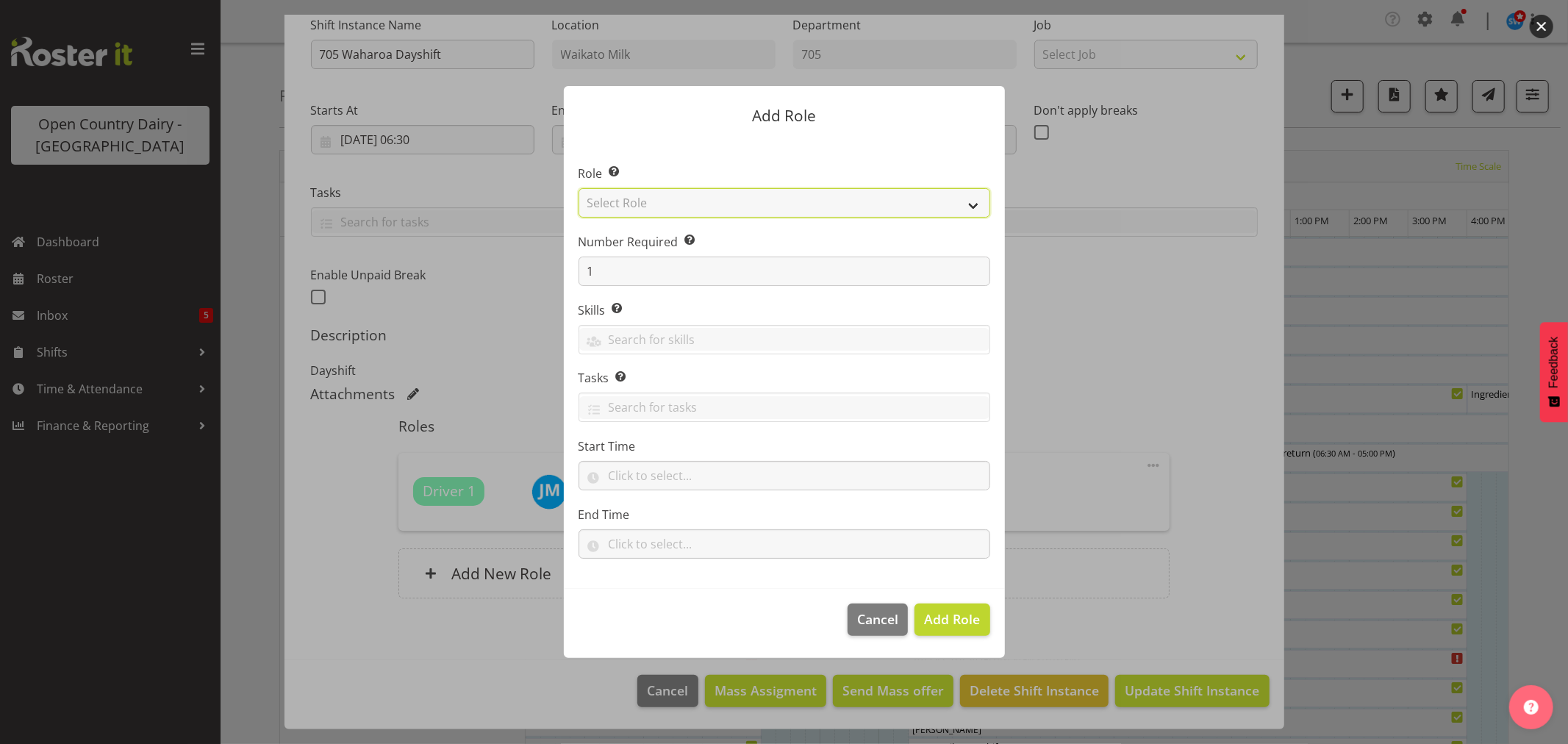
click at [740, 207] on select "Select Role Cadet Driver Crew Leader Driver Driver Buddy Driver Assessor Dayshi…" at bounding box center [784, 203] width 411 height 30
select select "1166"
click at [578, 188] on select "Select Role Cadet Driver Crew Leader Driver Driver Buddy Driver Assessor Dayshi…" at bounding box center [784, 203] width 411 height 30
click at [947, 621] on span "Add Role" at bounding box center [952, 619] width 56 height 18
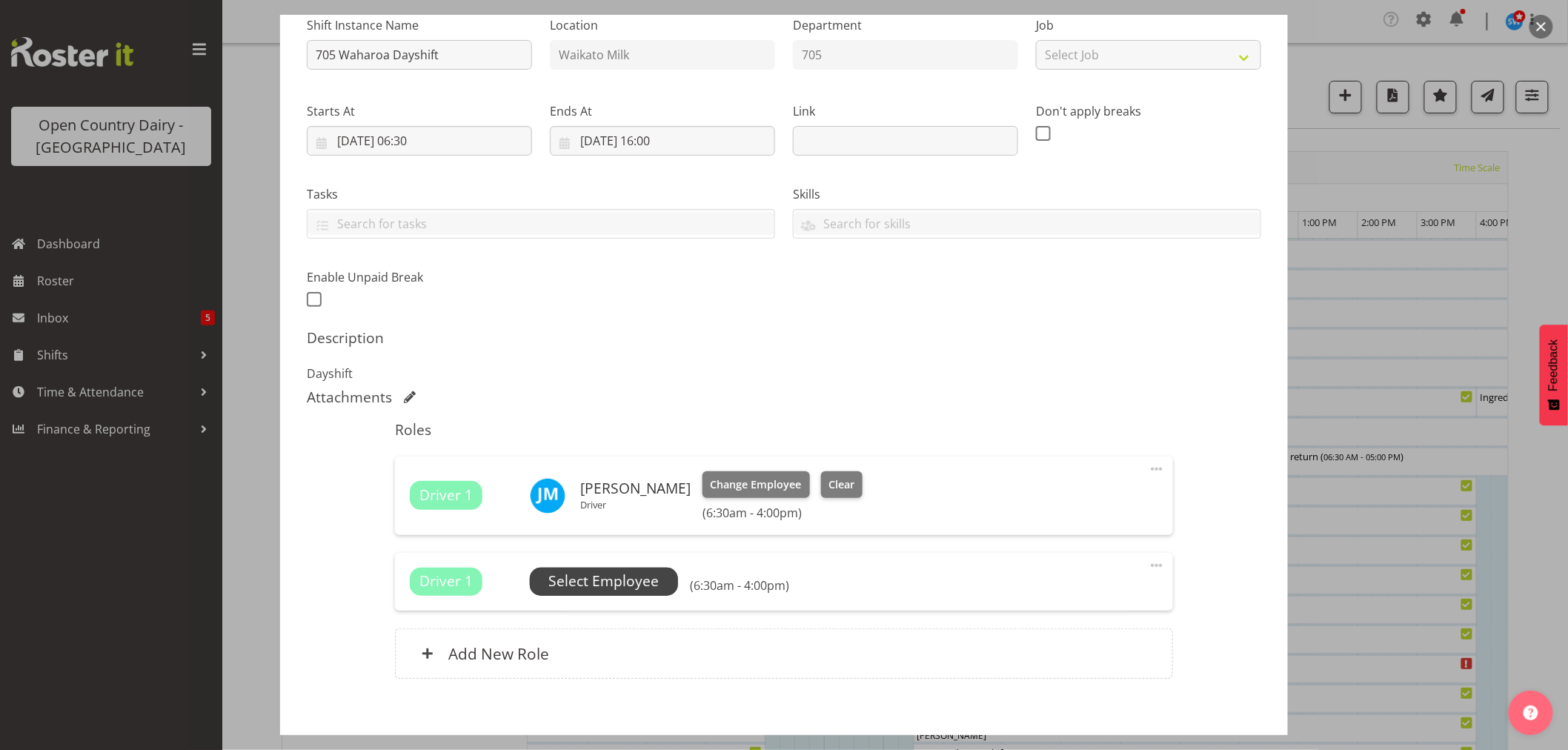
click at [648, 583] on span "Select Employee" at bounding box center [604, 582] width 111 height 22
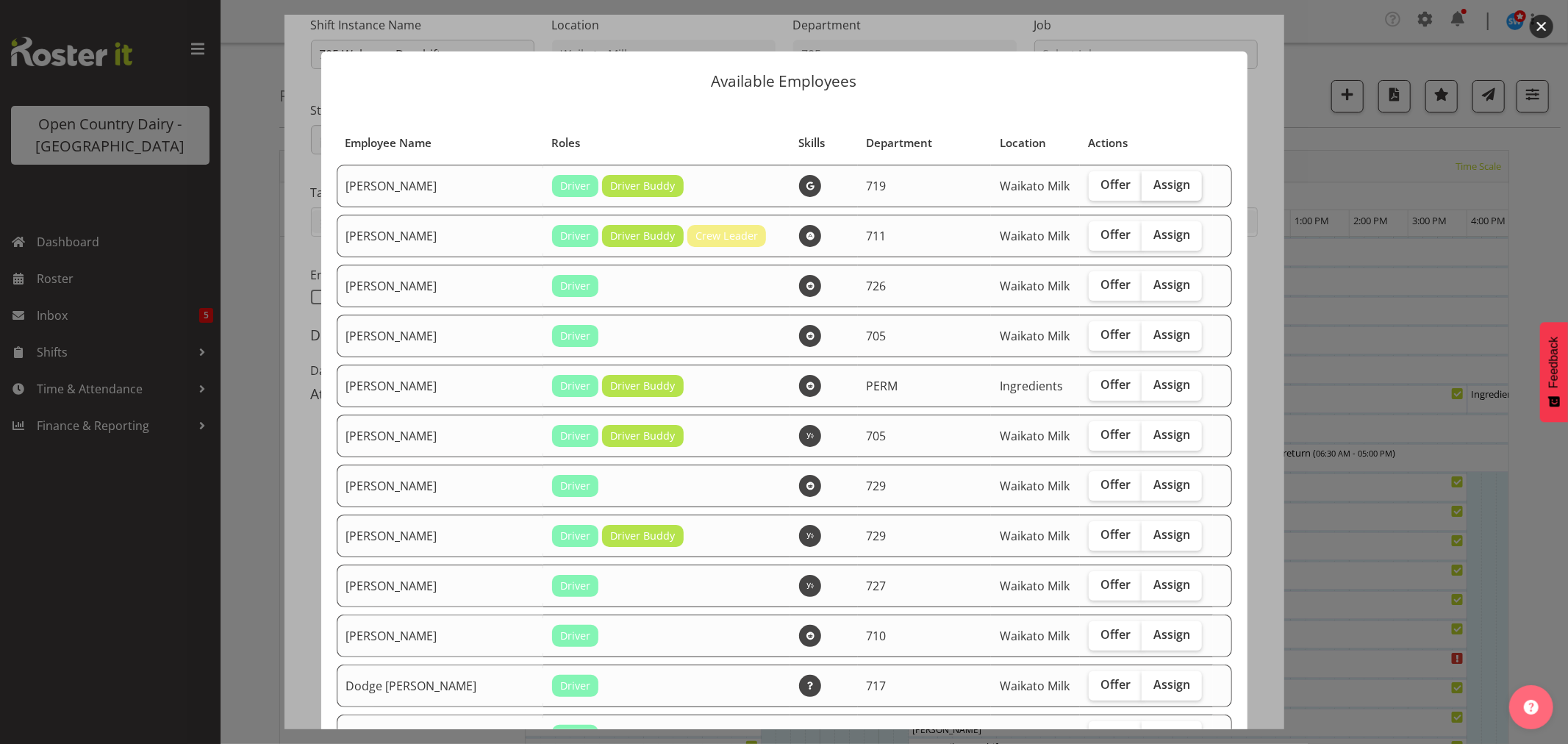
click at [1154, 180] on span "Assign" at bounding box center [1172, 184] width 37 height 14
click at [1141, 180] on input "Assign" at bounding box center [1146, 184] width 10 height 10
checkbox input "true"
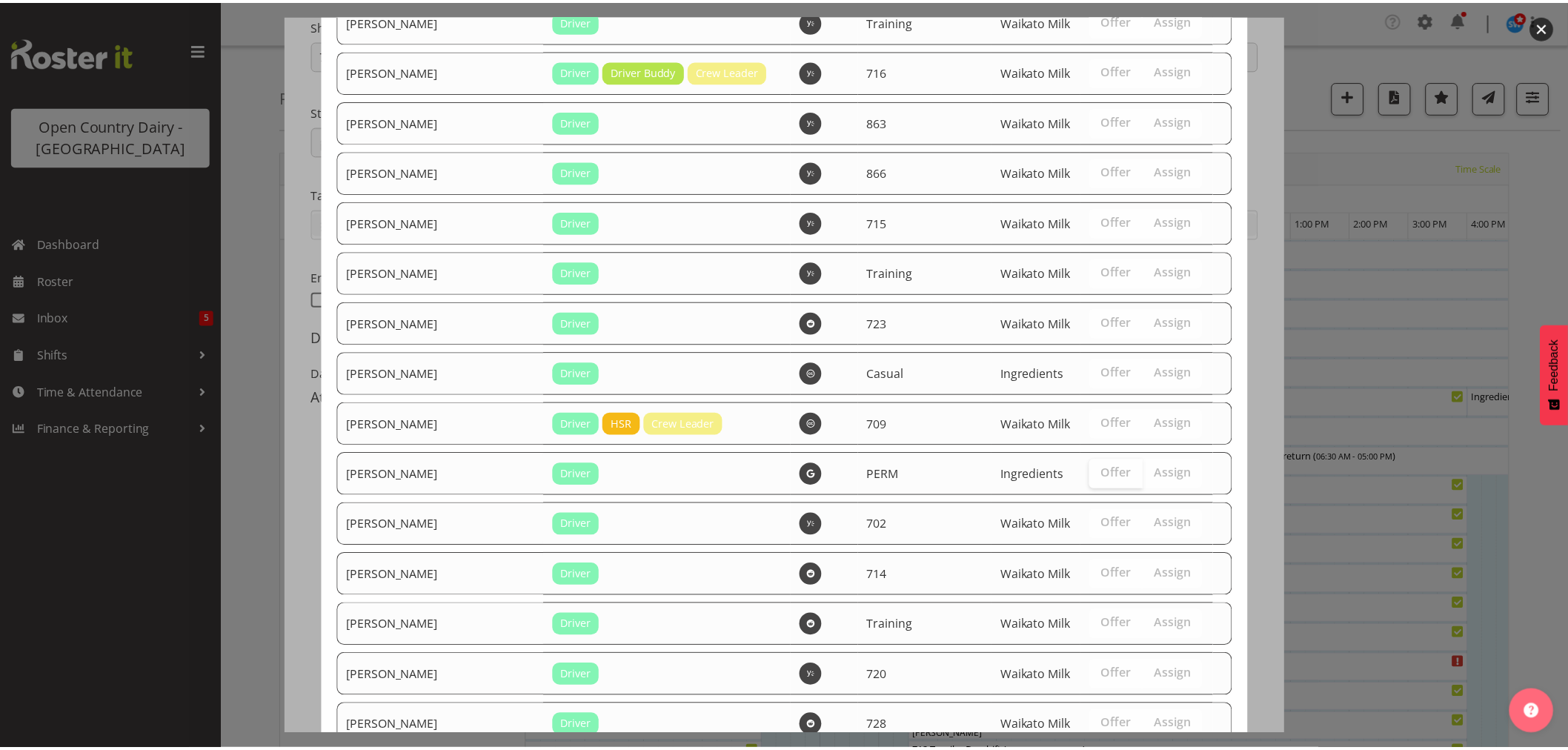
scroll to position [2010, 0]
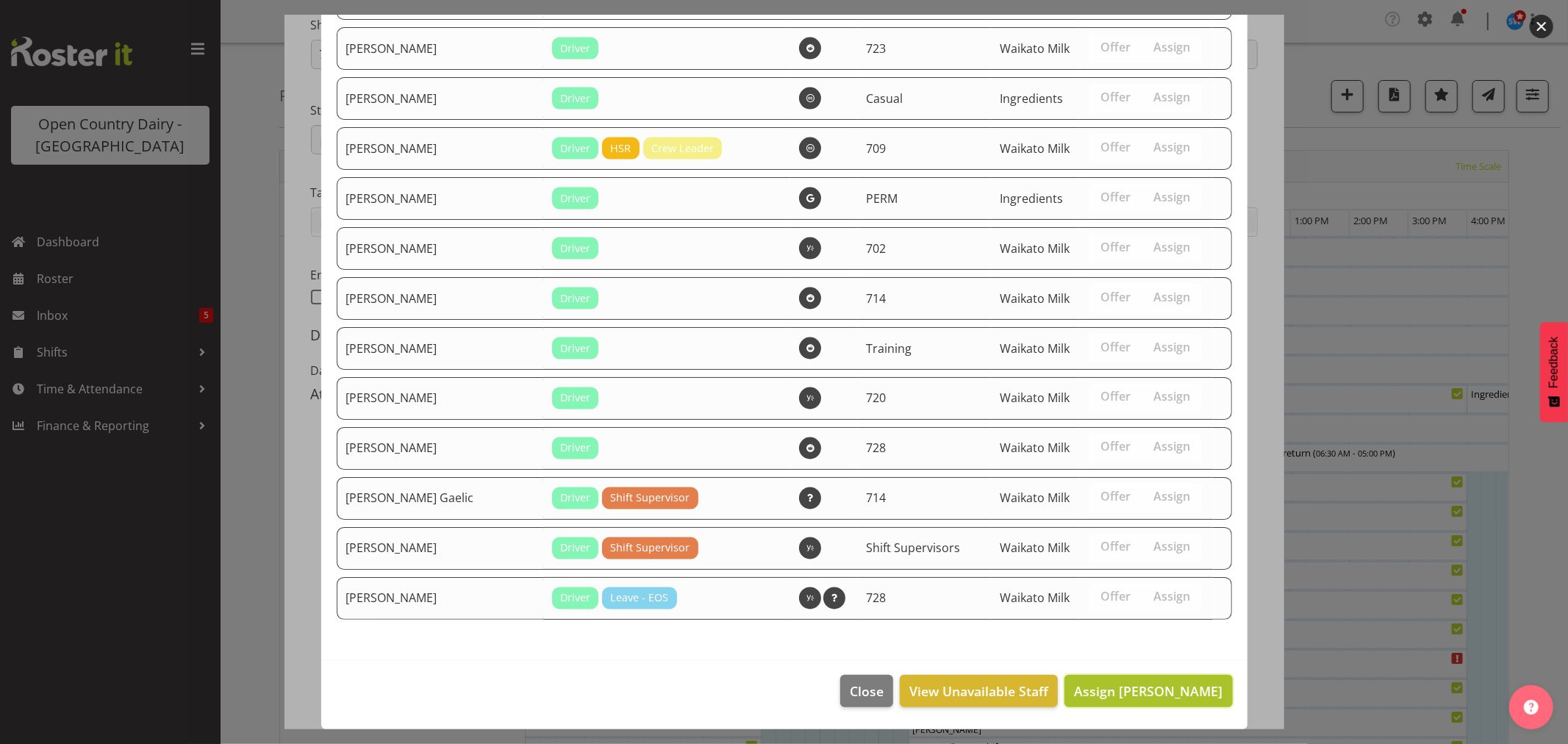
click at [1106, 690] on span "Assign [PERSON_NAME]" at bounding box center [1148, 691] width 149 height 18
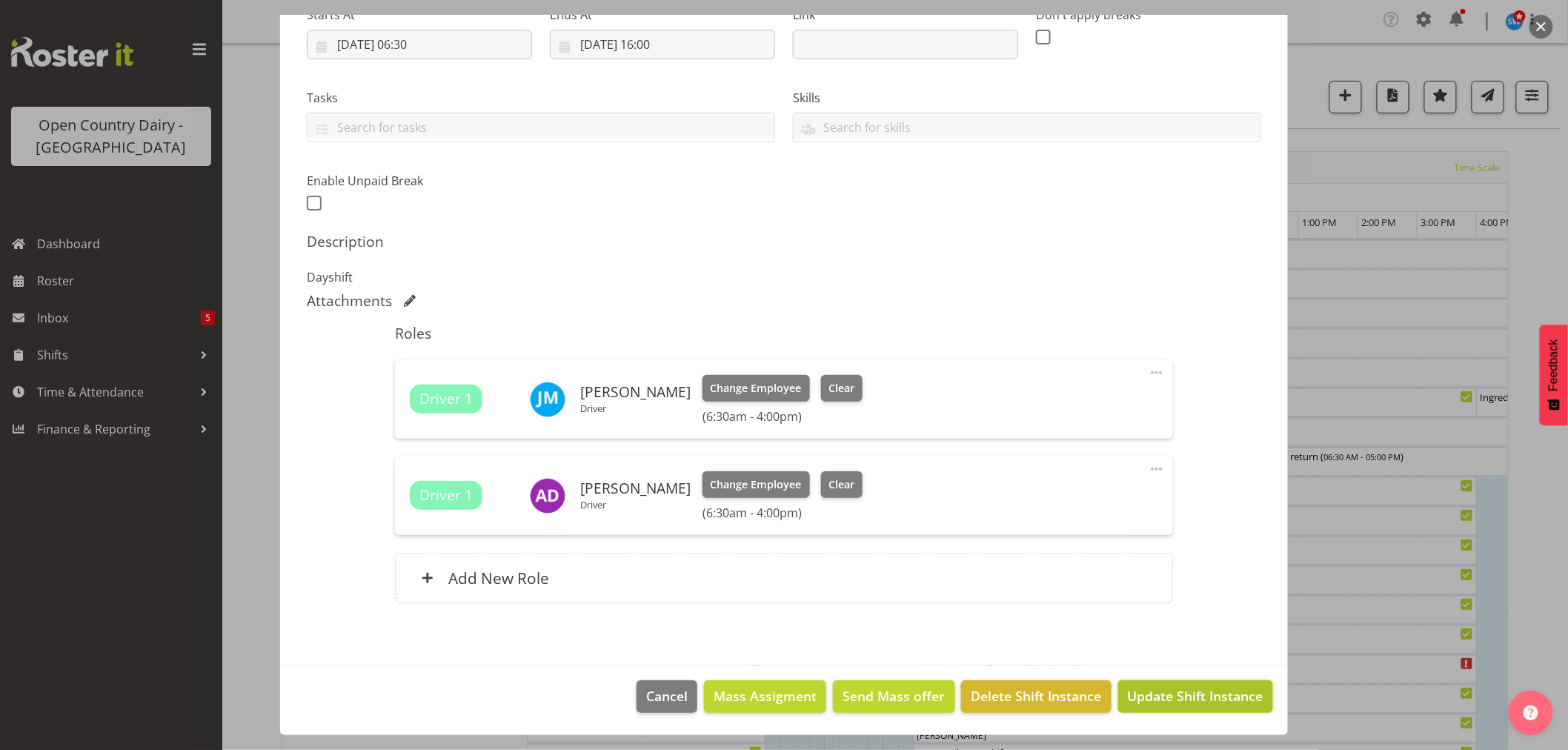
click at [1184, 692] on span "Update Shift Instance" at bounding box center [1195, 695] width 136 height 19
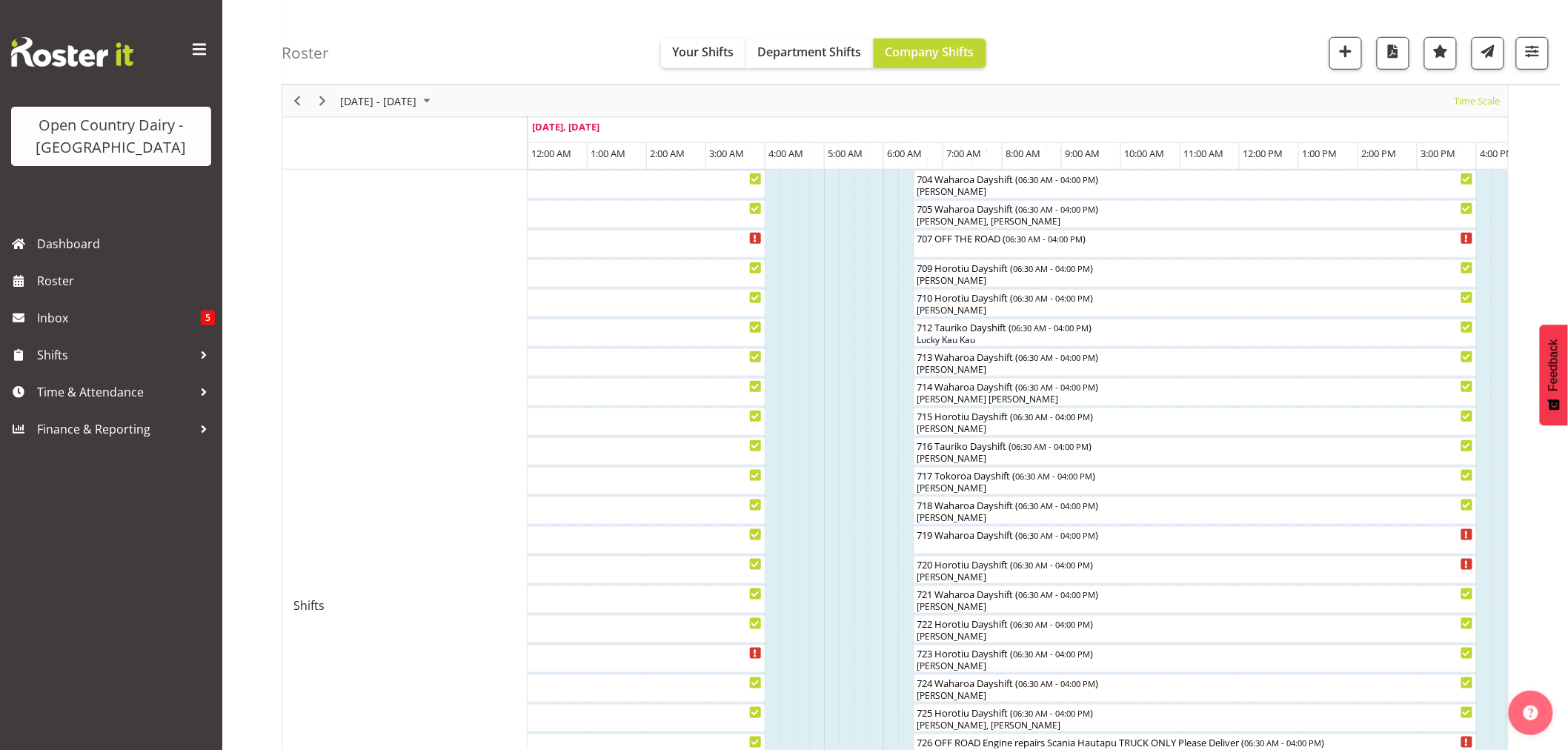
scroll to position [494, 0]
